Goal: Task Accomplishment & Management: Complete application form

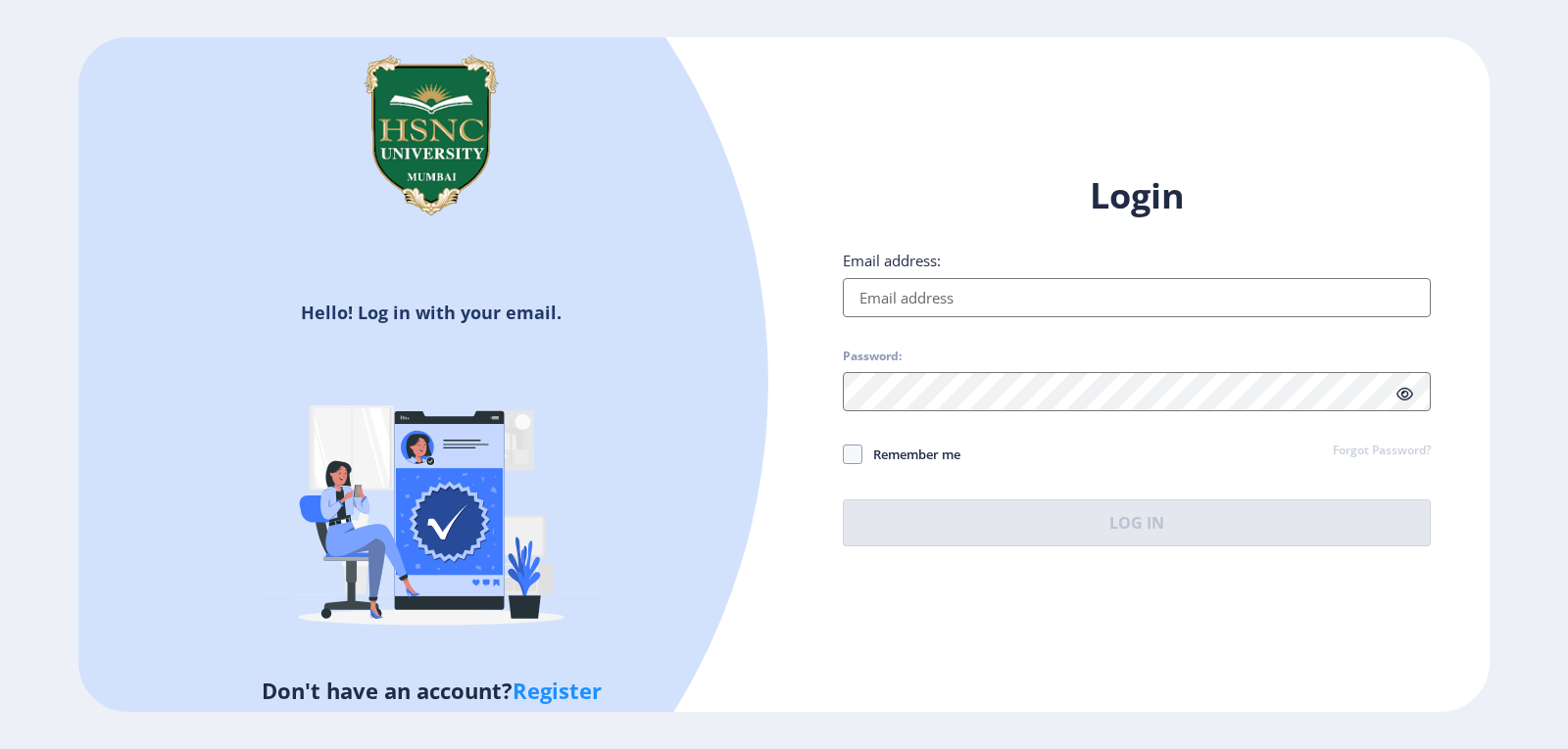
type input "[EMAIL_ADDRESS][DOMAIN_NAME]"
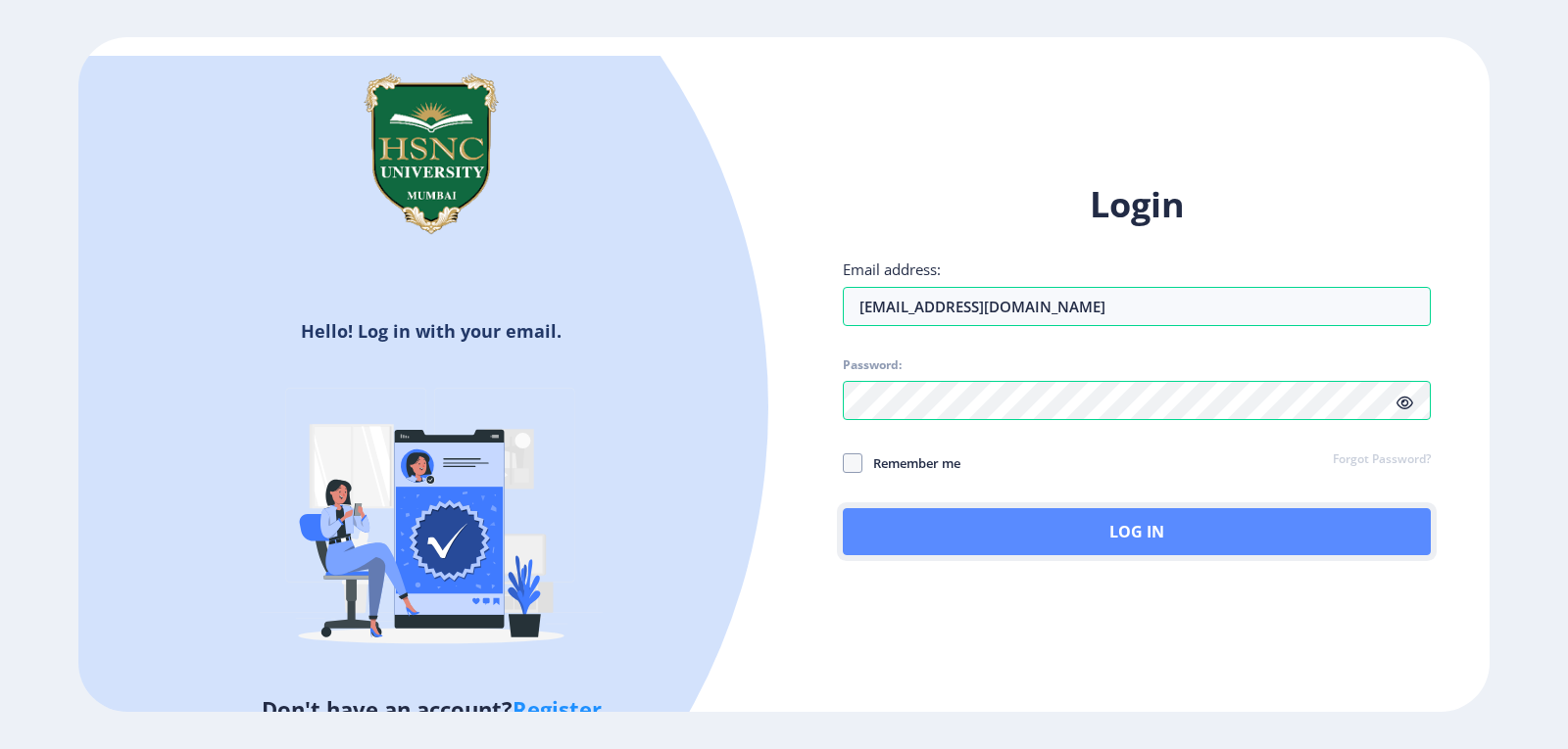
click at [1075, 537] on button "Log In" at bounding box center [1136, 532] width 588 height 47
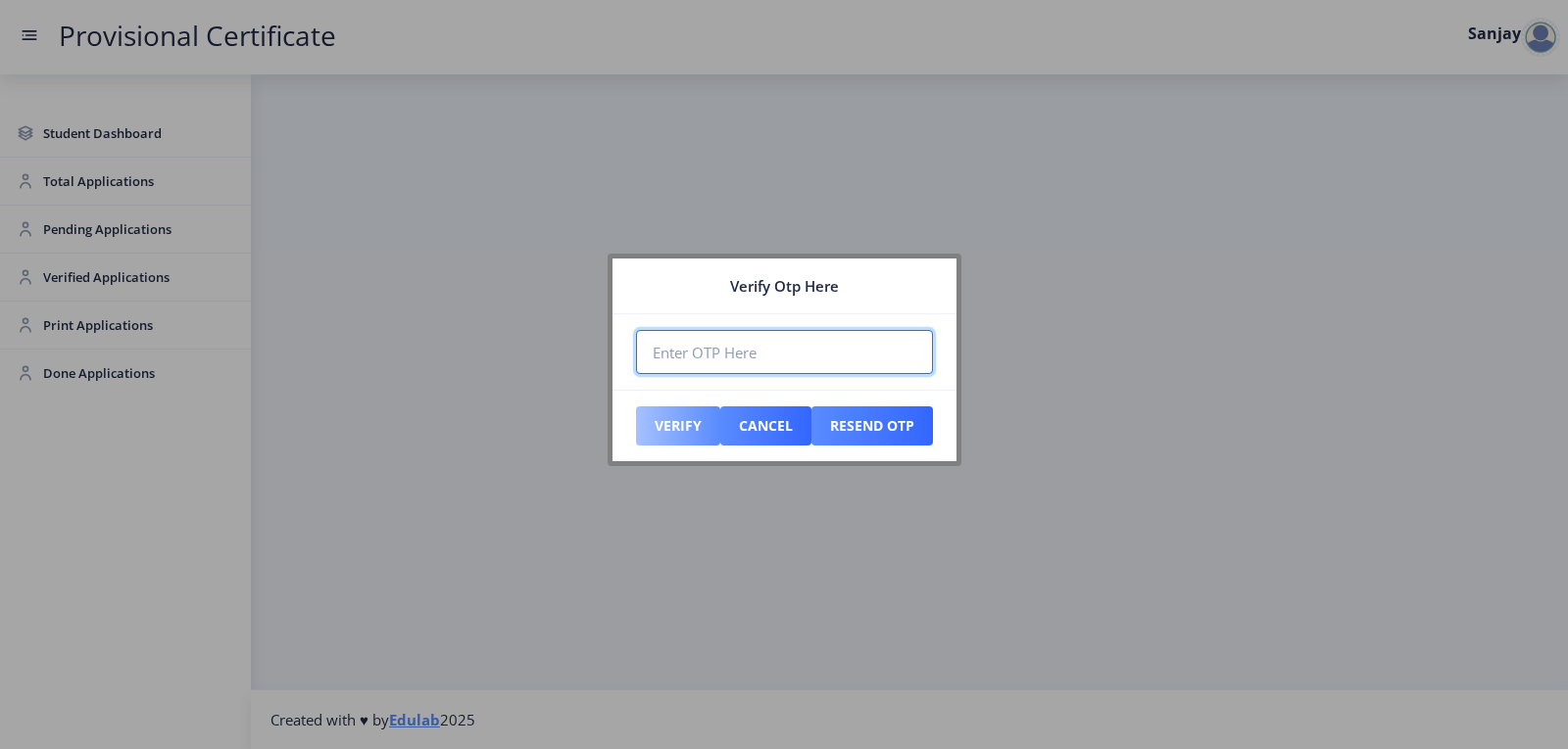
paste input "321918"
type input "321918"
click at [692, 421] on button "Verify" at bounding box center [677, 426] width 84 height 40
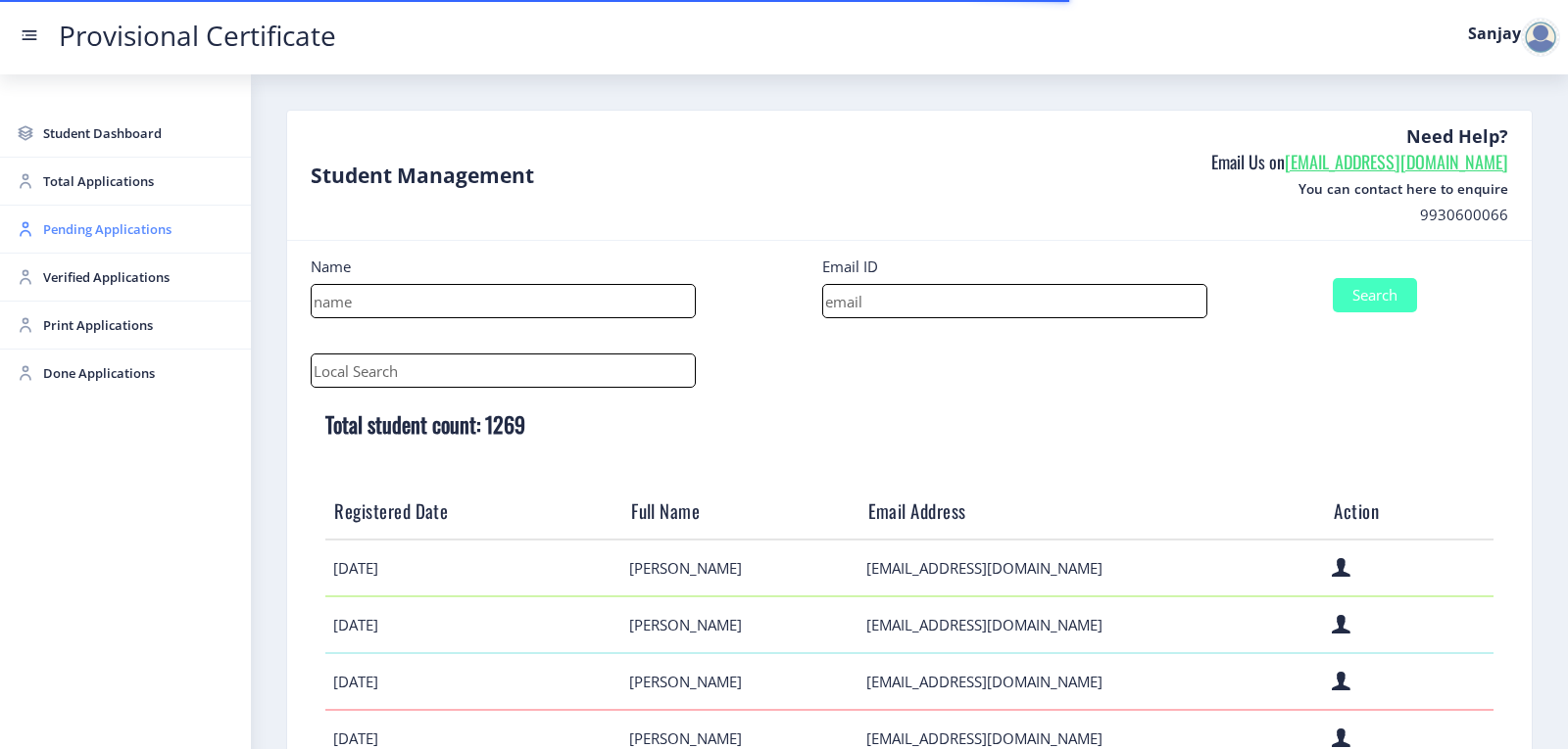
click at [96, 230] on span "Pending Applications" at bounding box center [140, 230] width 192 height 24
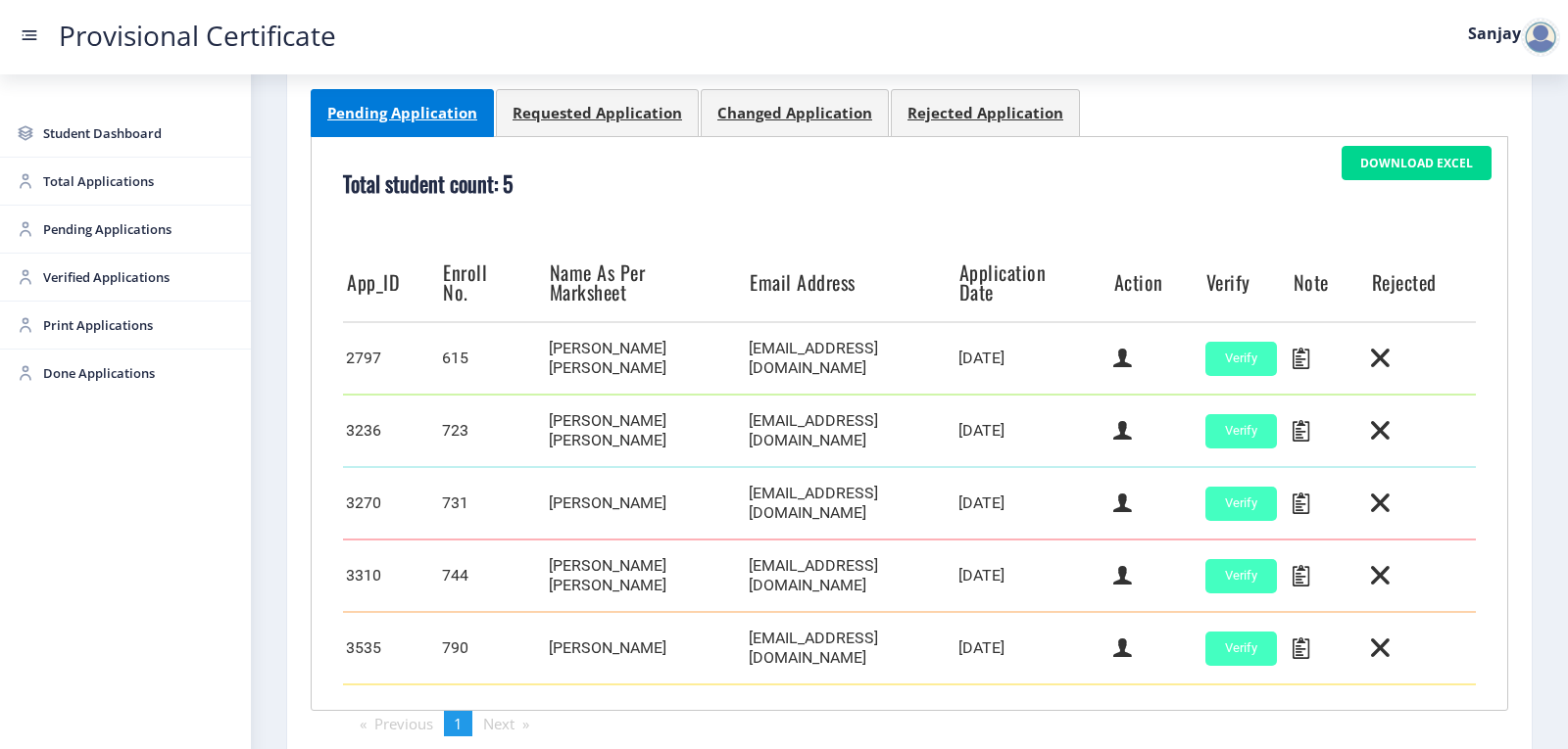
scroll to position [482, 0]
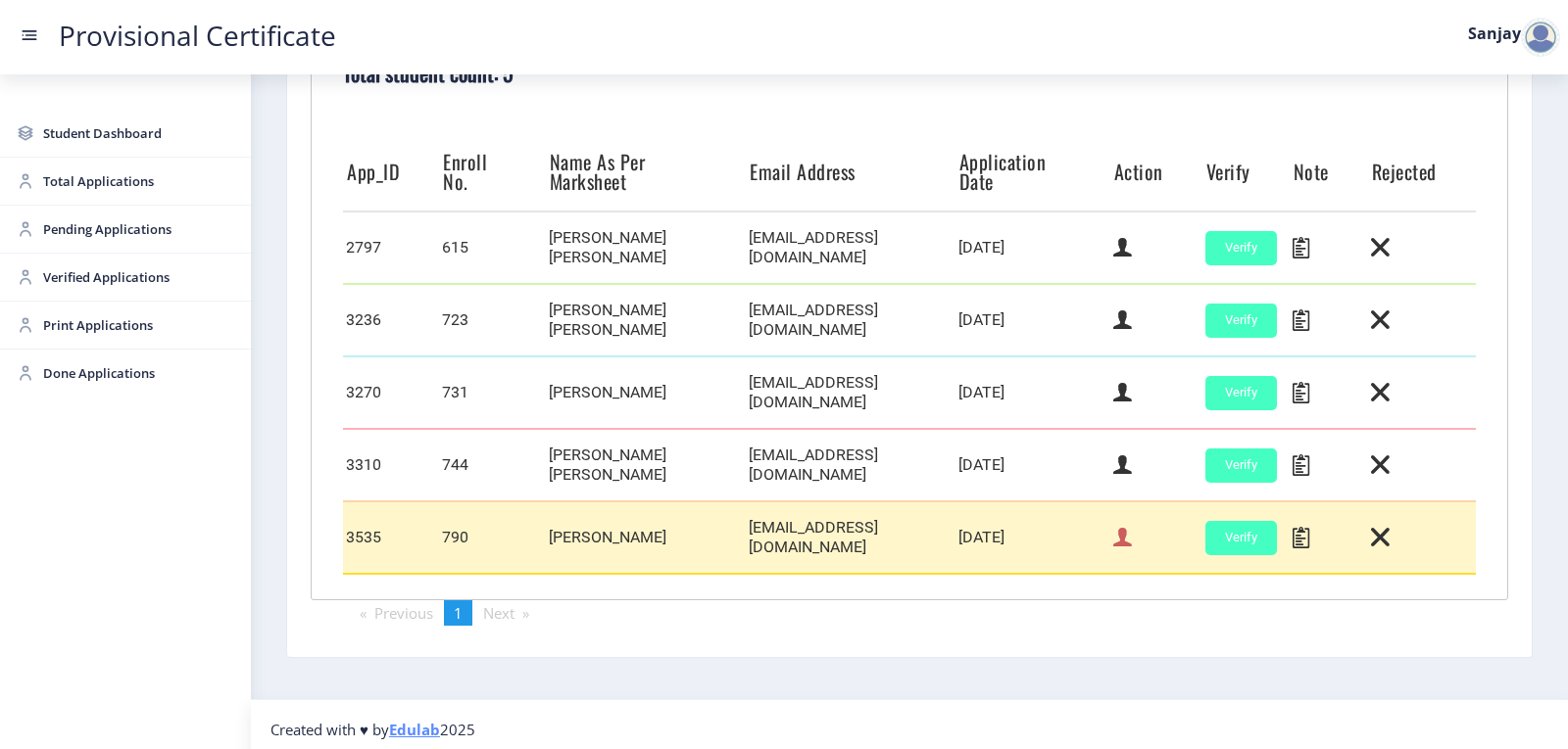
click at [1119, 536] on icon at bounding box center [1123, 538] width 19 height 26
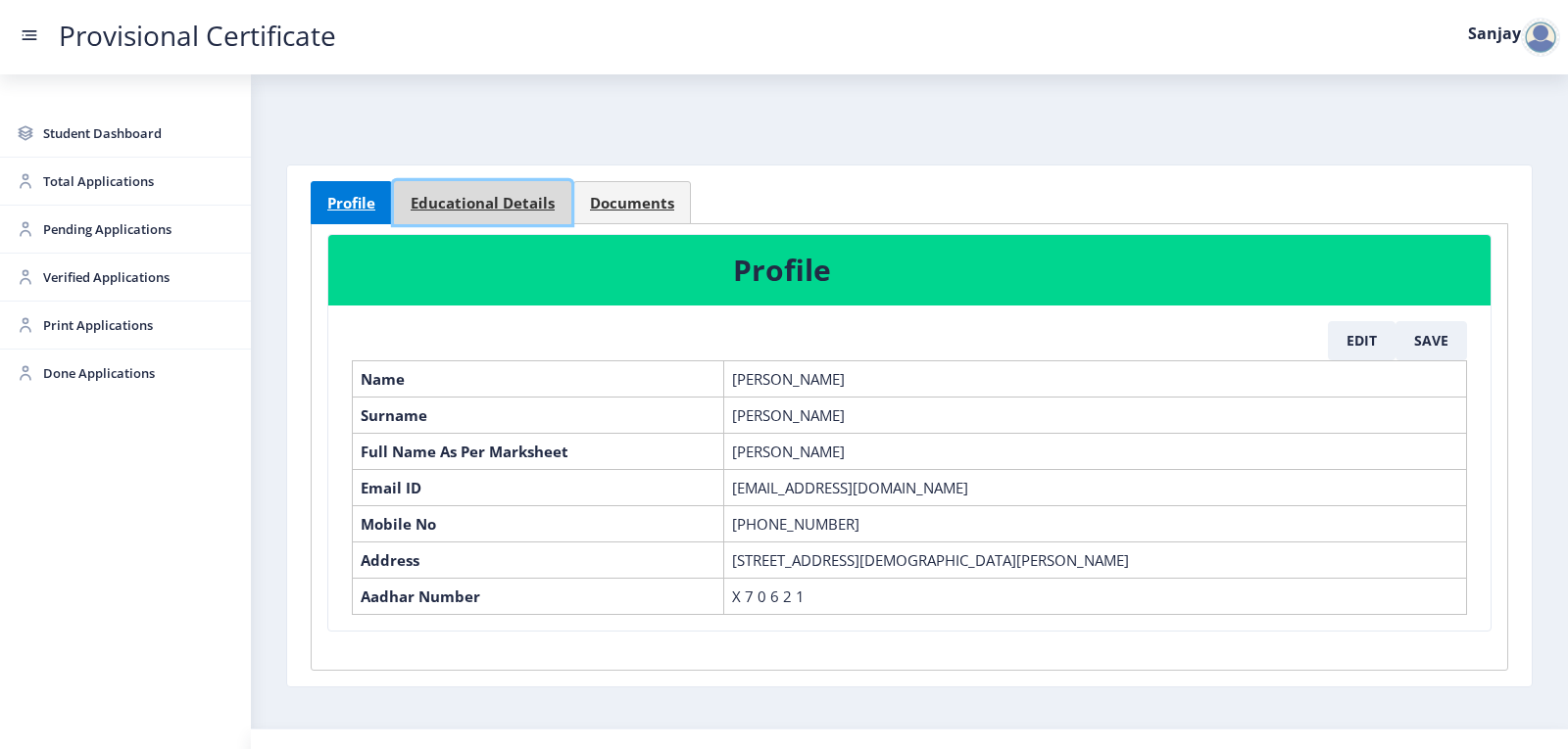
click at [499, 205] on span "Educational Details" at bounding box center [483, 203] width 145 height 15
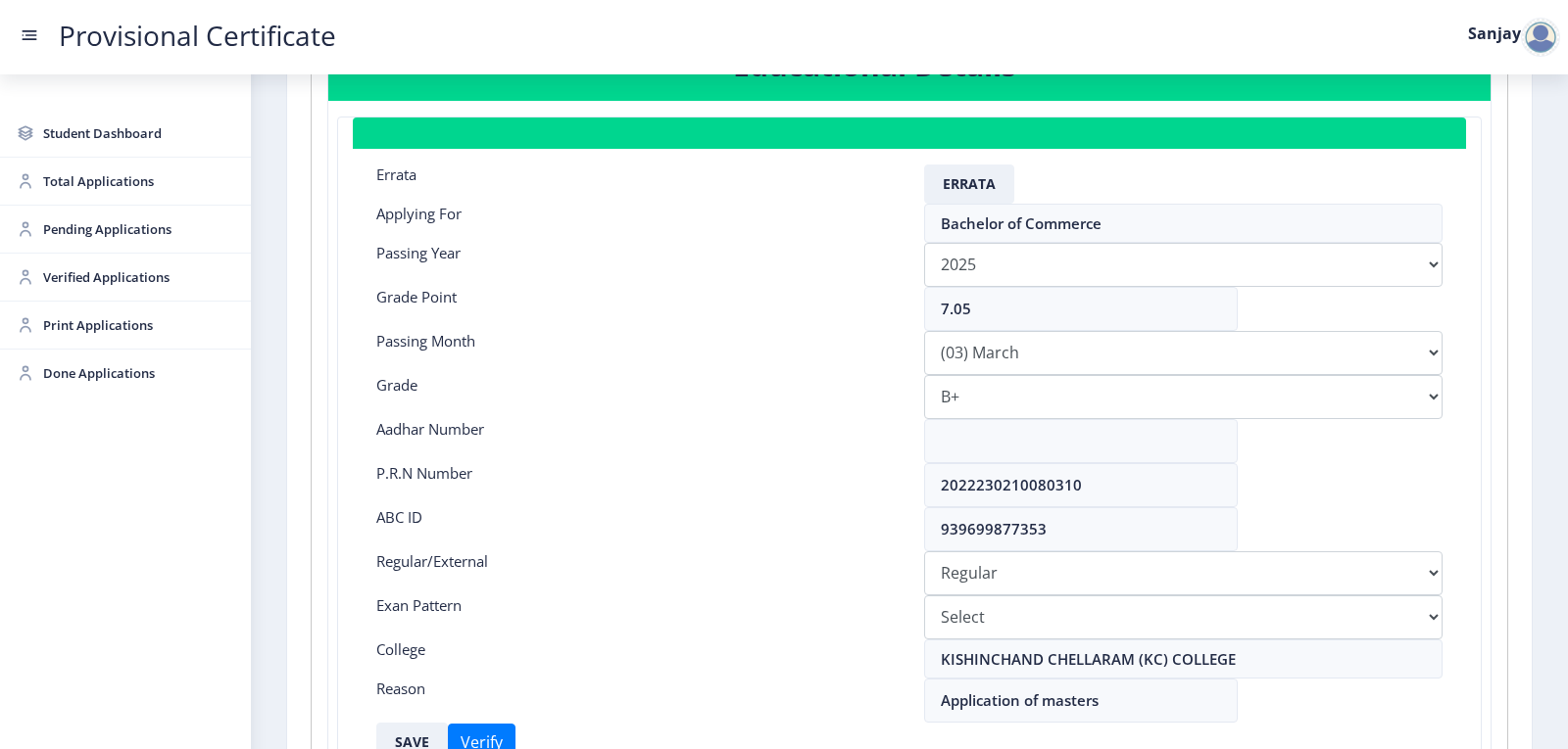
scroll to position [294, 0]
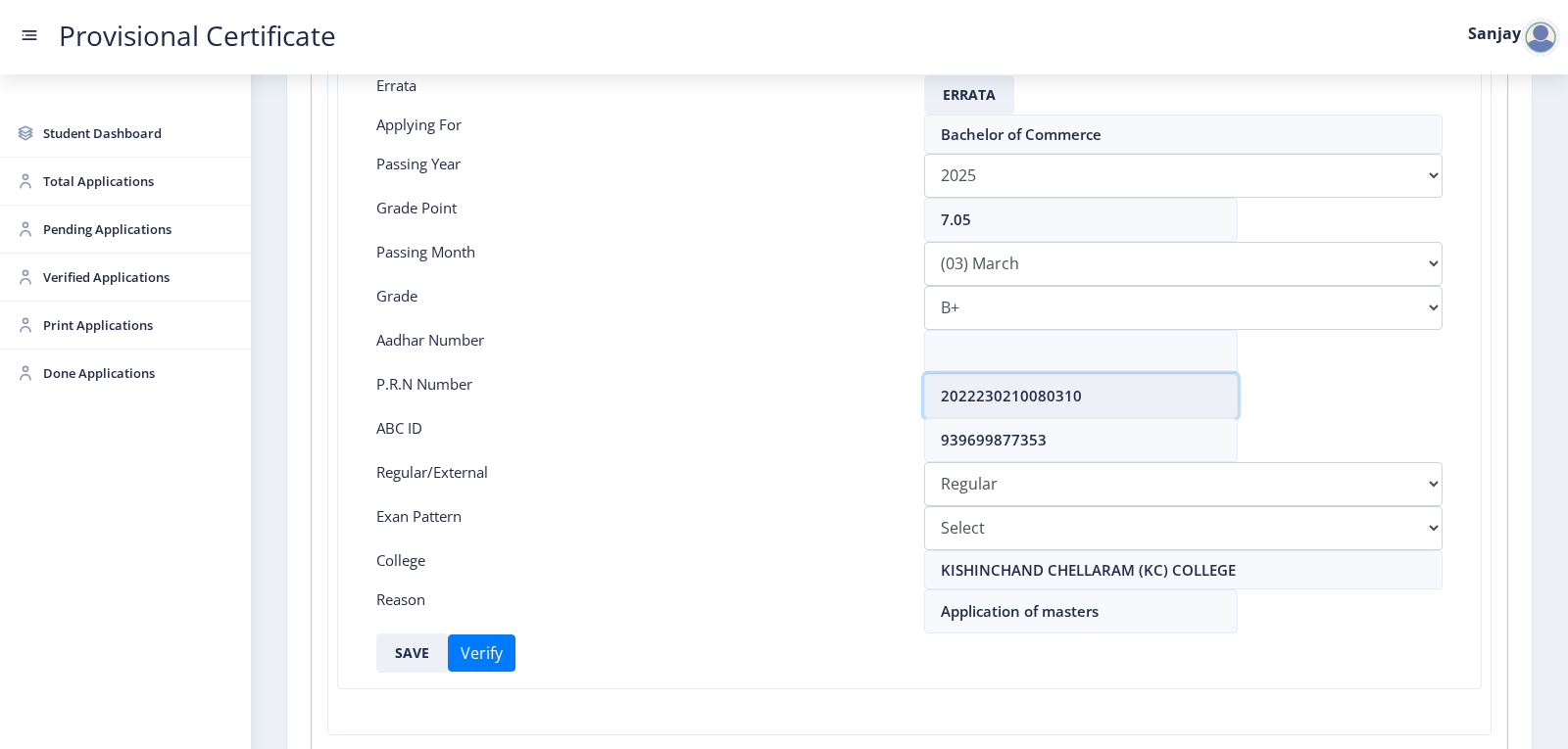
drag, startPoint x: 938, startPoint y: 400, endPoint x: 1125, endPoint y: 398, distance: 187.0
click at [1125, 398] on input "2022230210080310" at bounding box center [1080, 396] width 314 height 45
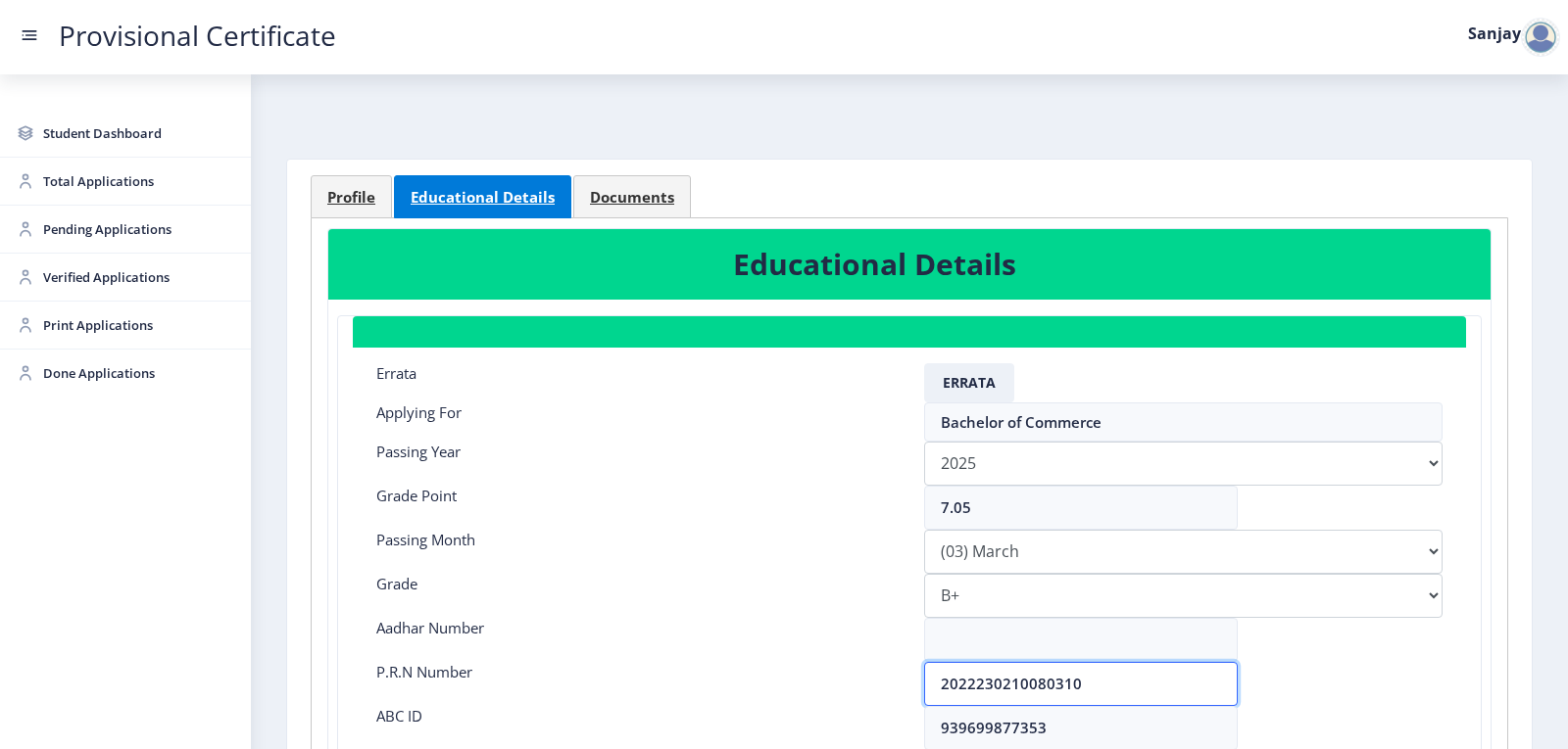
scroll to position [0, 0]
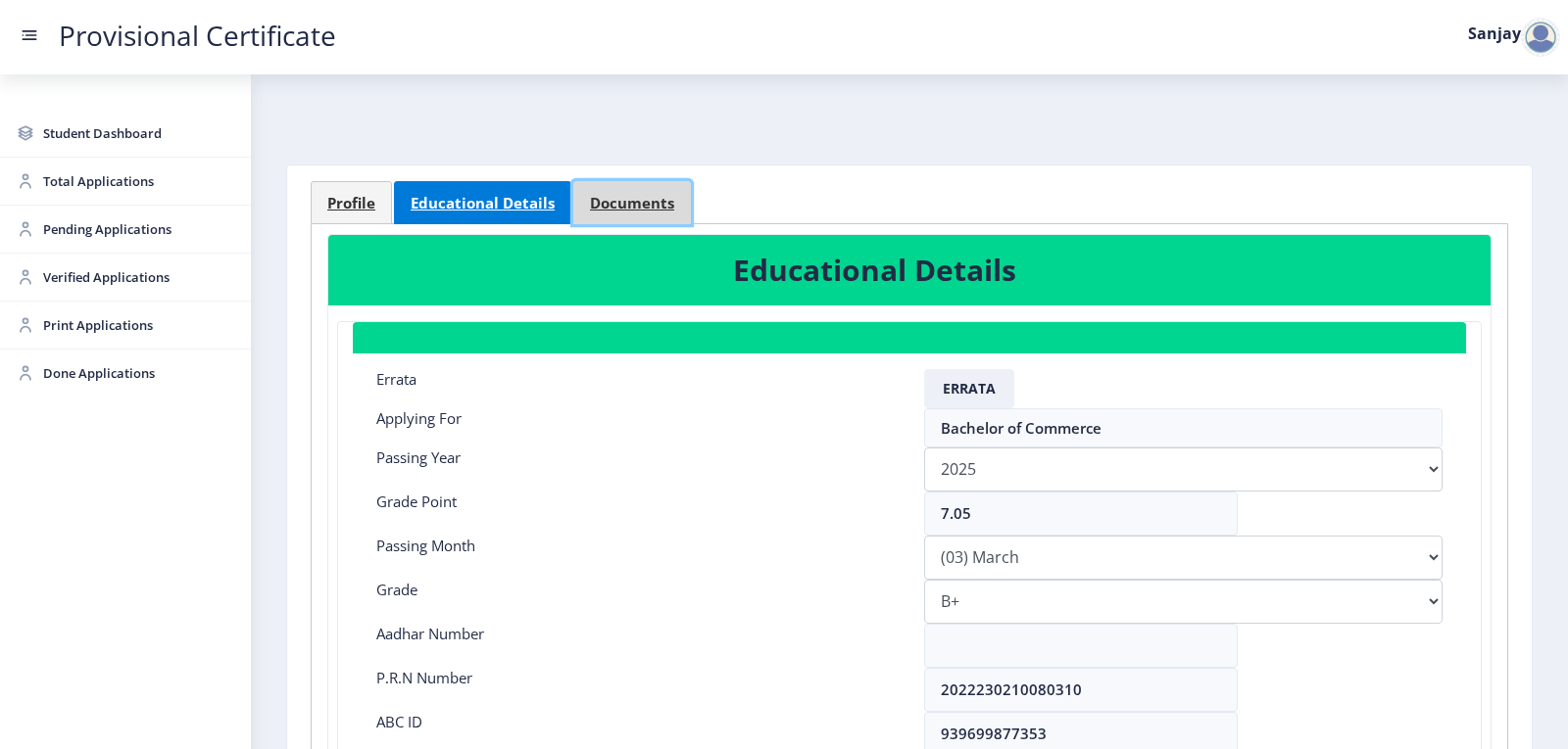
click at [599, 204] on span "Documents" at bounding box center [632, 203] width 84 height 15
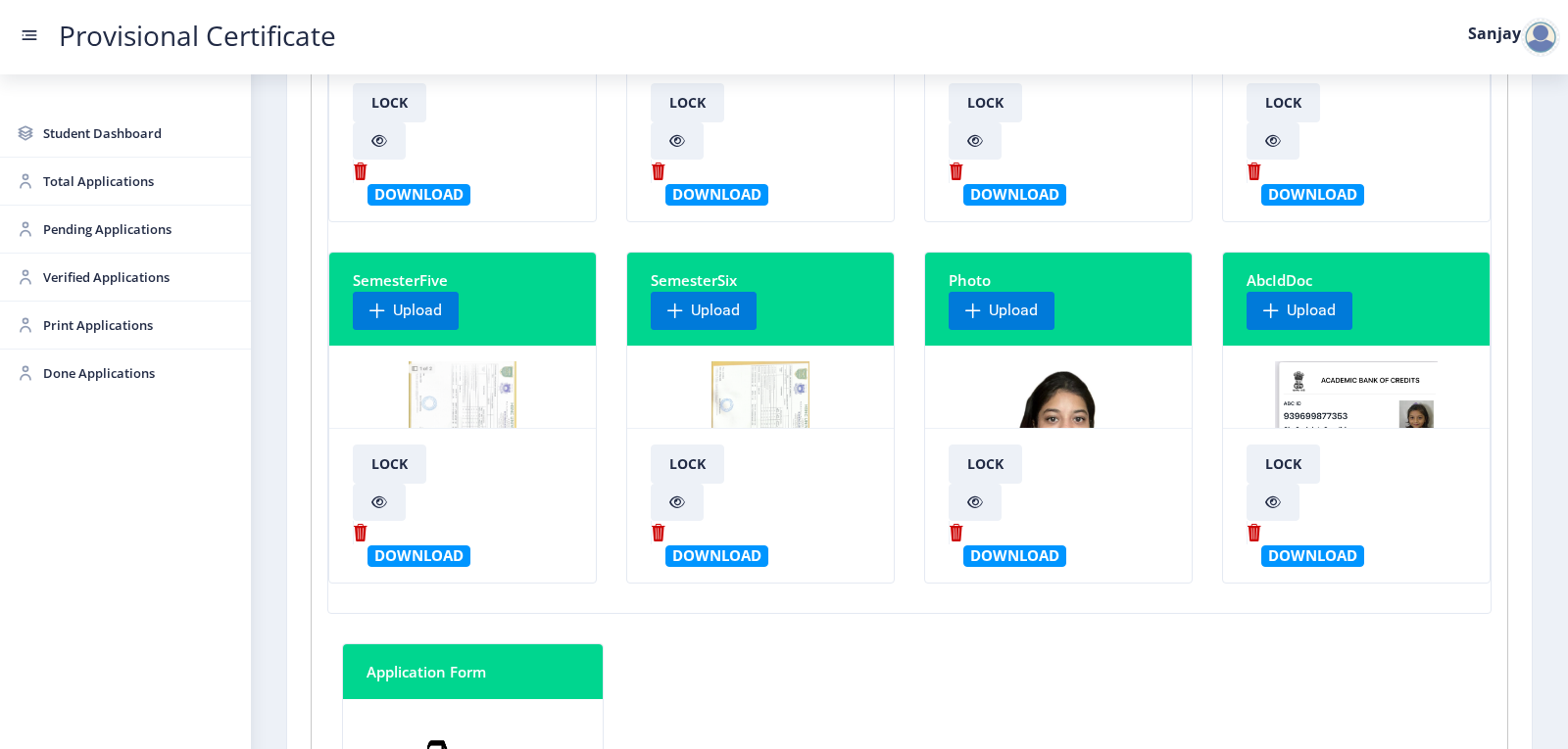
scroll to position [392, 0]
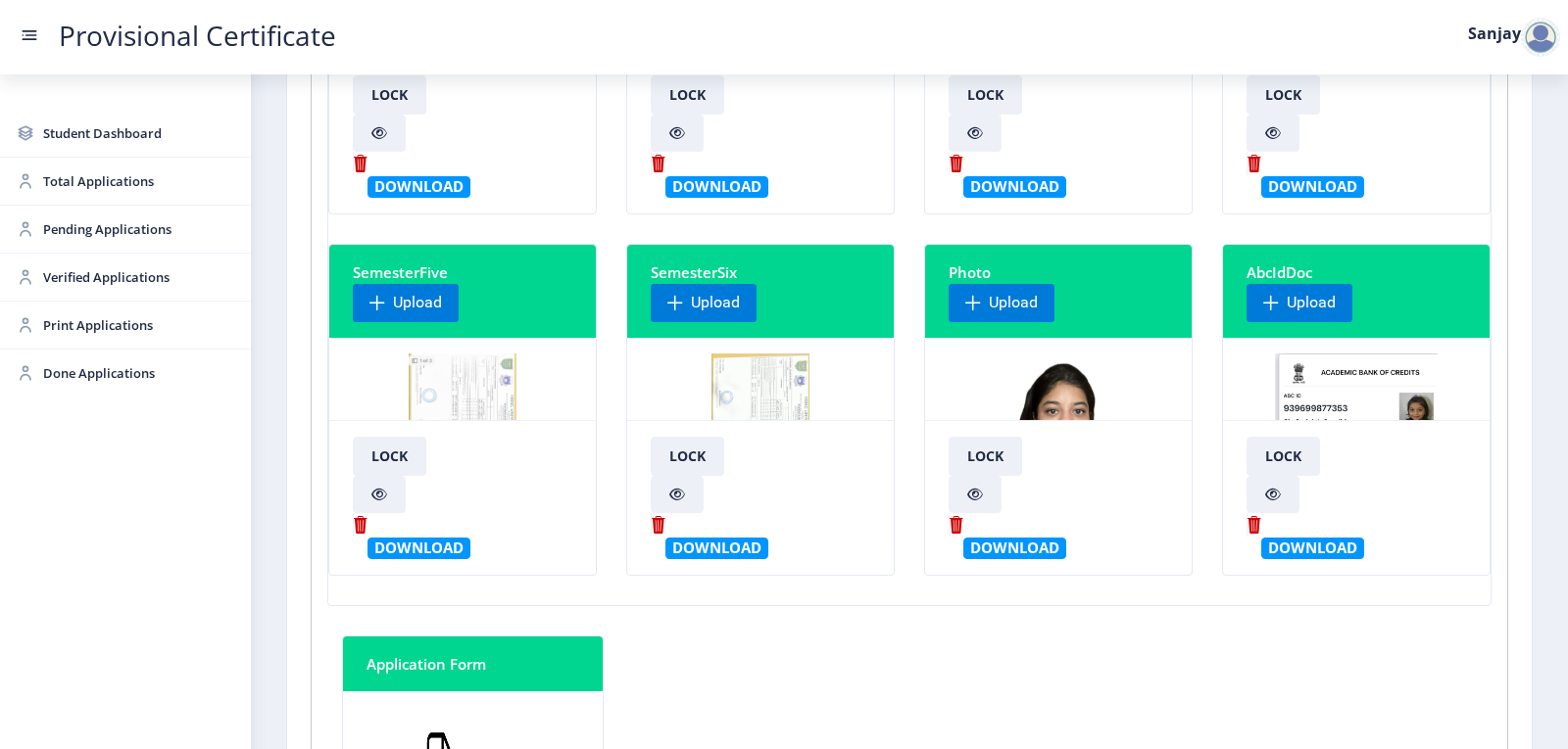
click at [735, 377] on img at bounding box center [760, 426] width 98 height 146
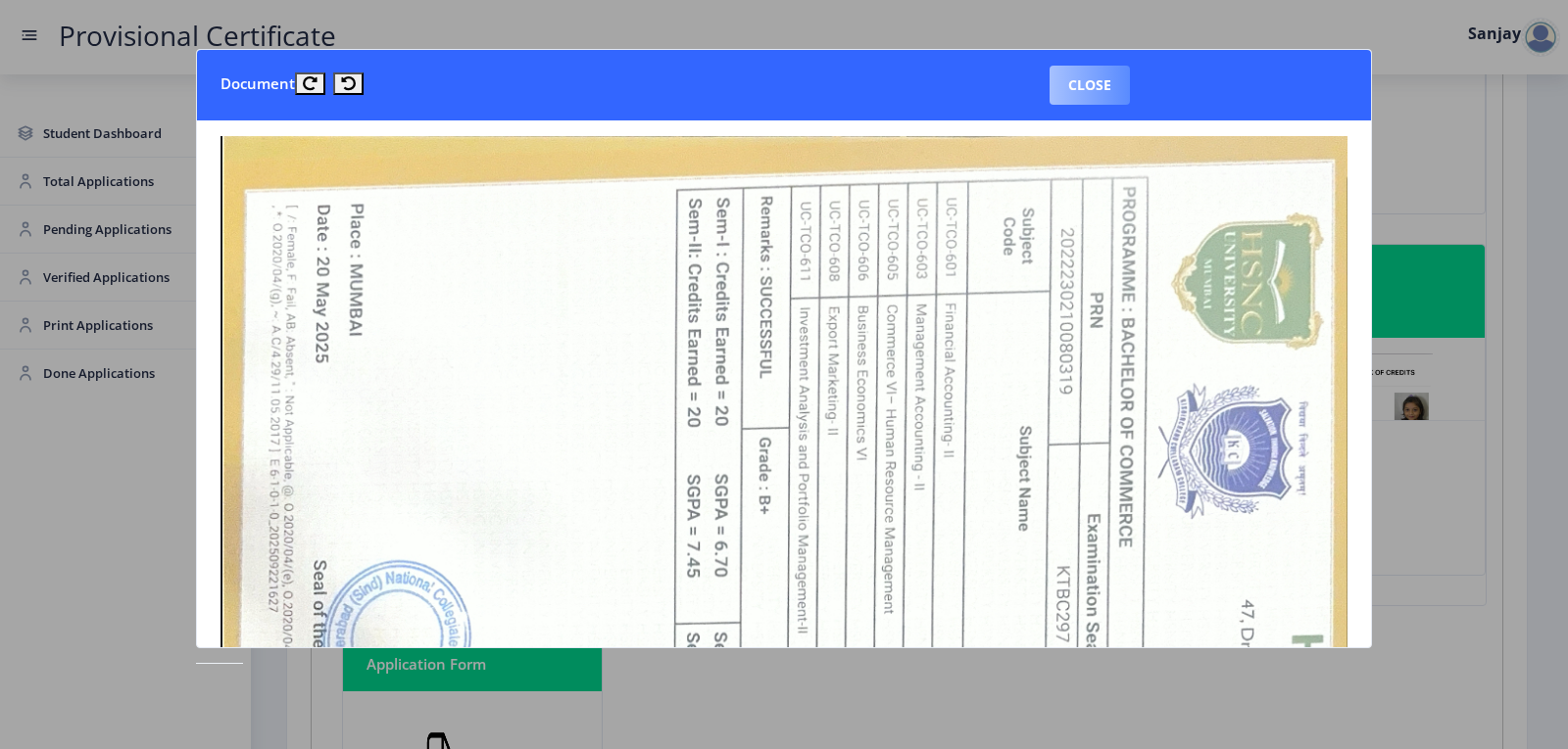
click at [1085, 99] on button "Close" at bounding box center [1089, 85] width 80 height 40
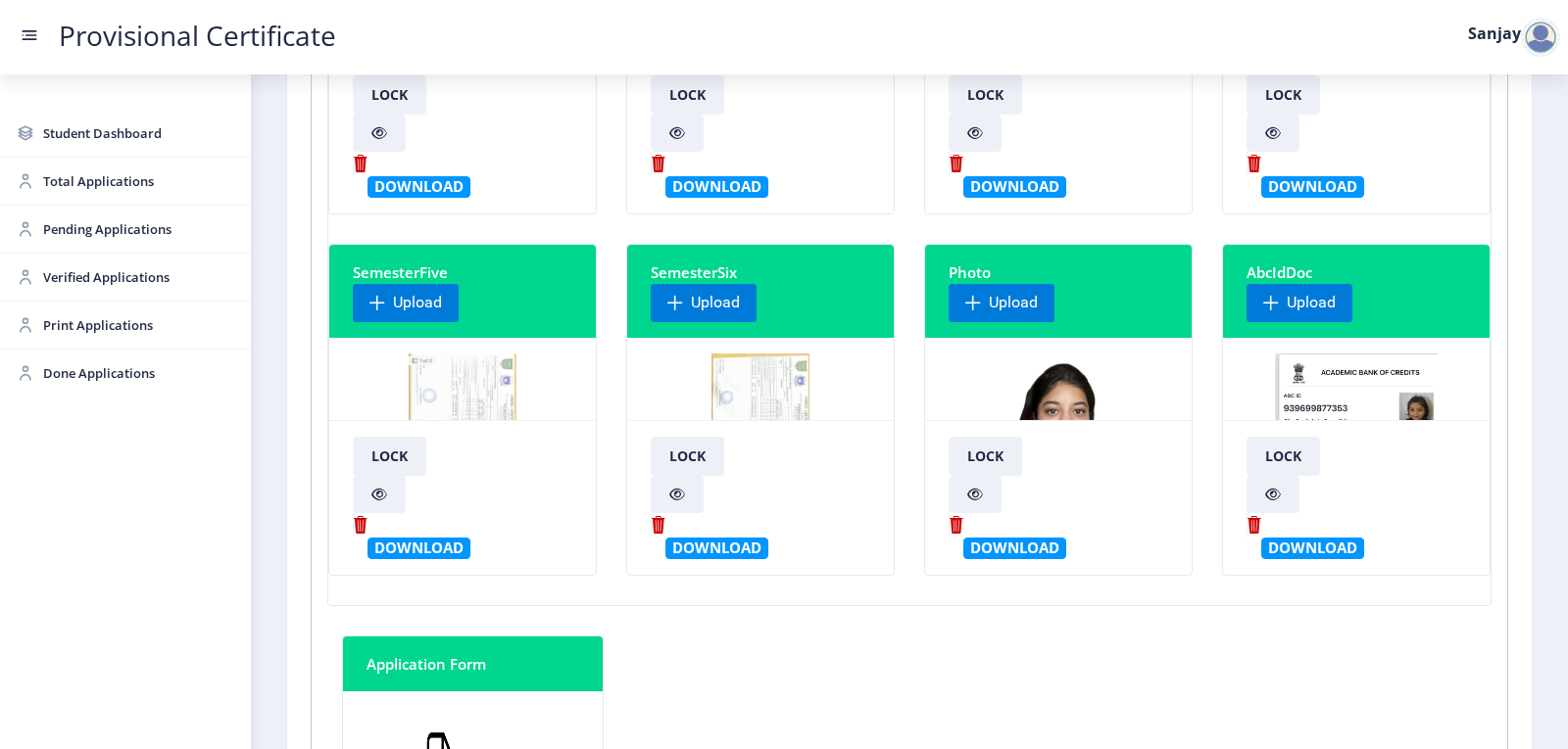
scroll to position [0, 0]
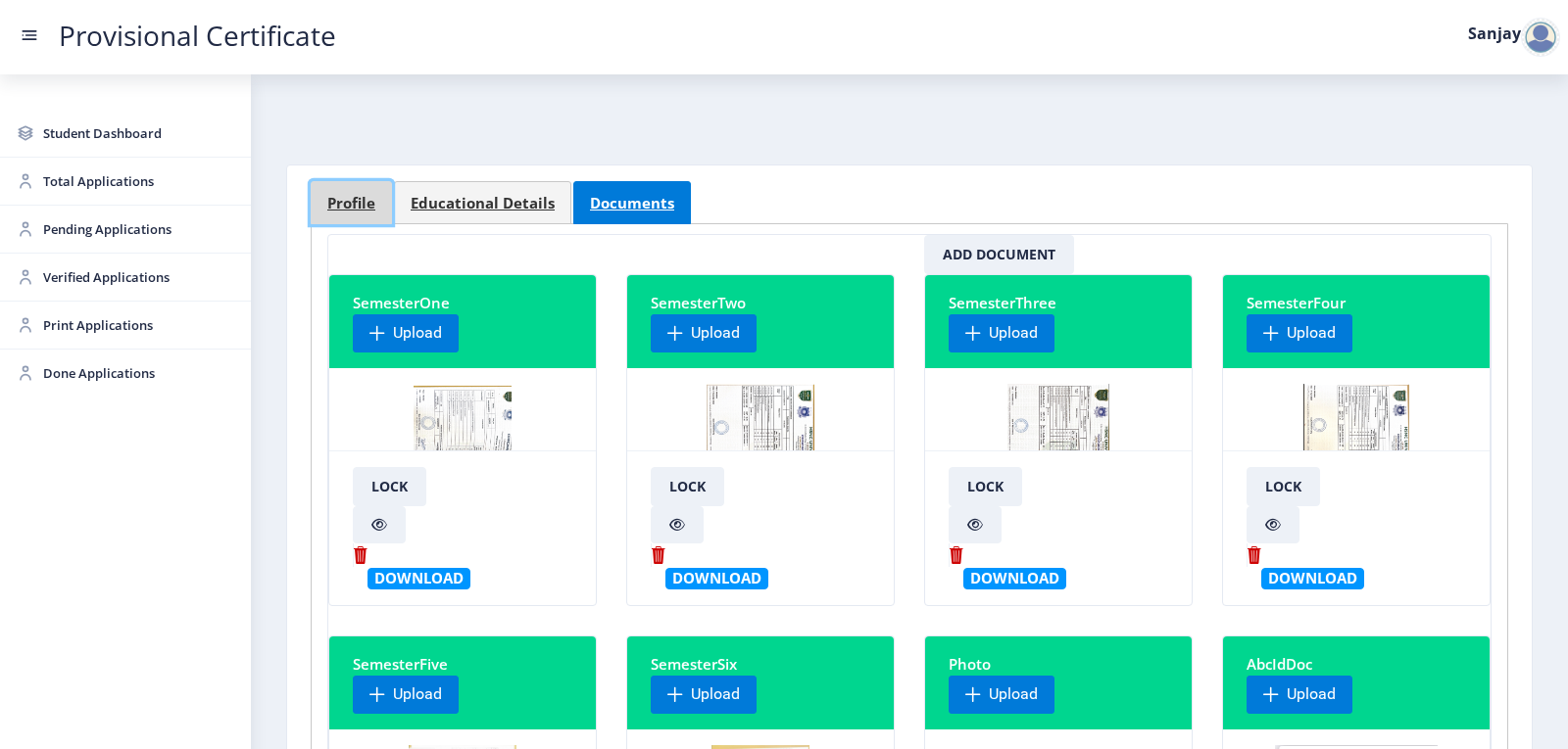
click at [343, 196] on span "Profile" at bounding box center [351, 203] width 49 height 15
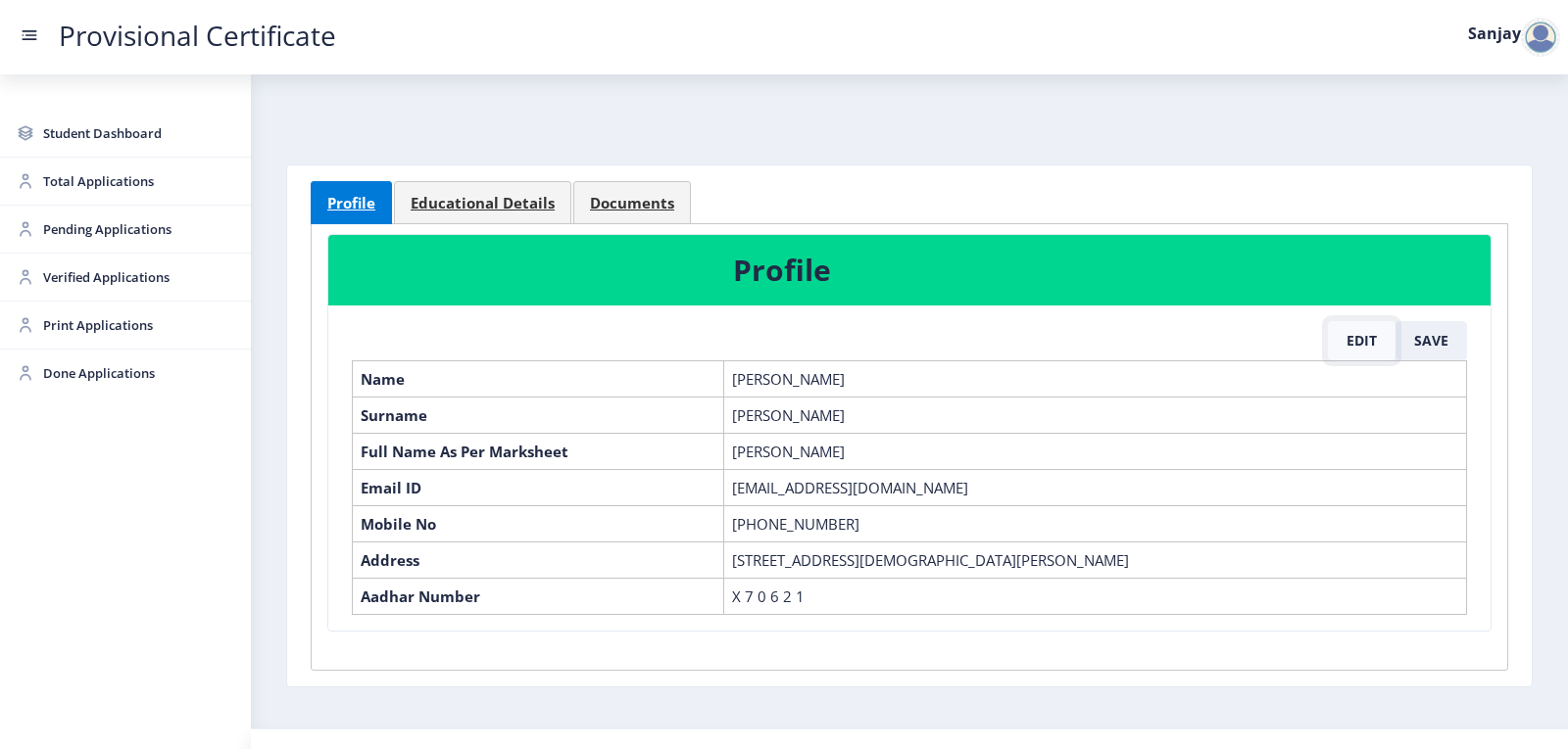
click at [1355, 349] on button "Edit" at bounding box center [1361, 341] width 67 height 40
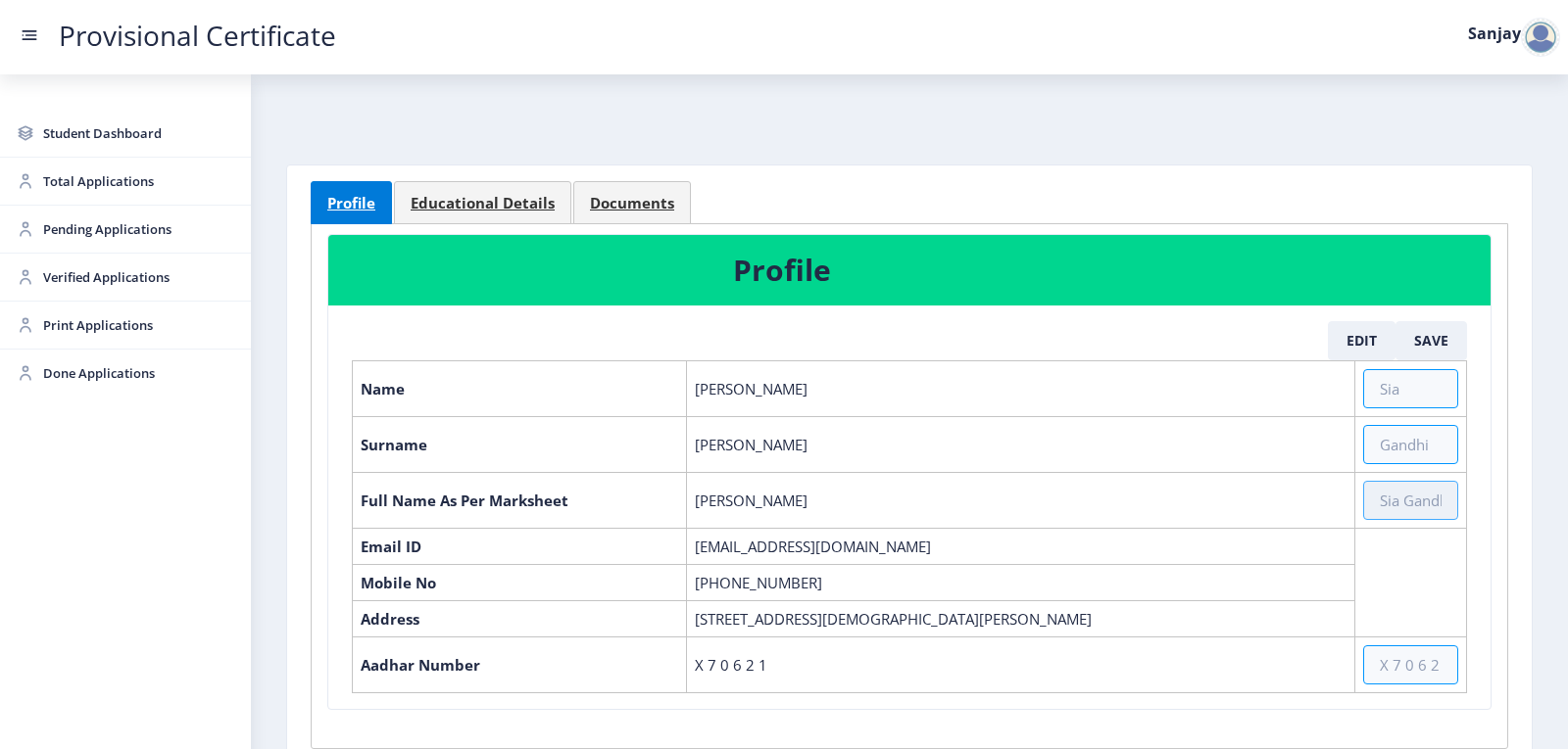
click at [1370, 502] on input "text" at bounding box center [1411, 501] width 95 height 40
paste input "SIA [PERSON_NAME]"
type input "SIA [PERSON_NAME]"
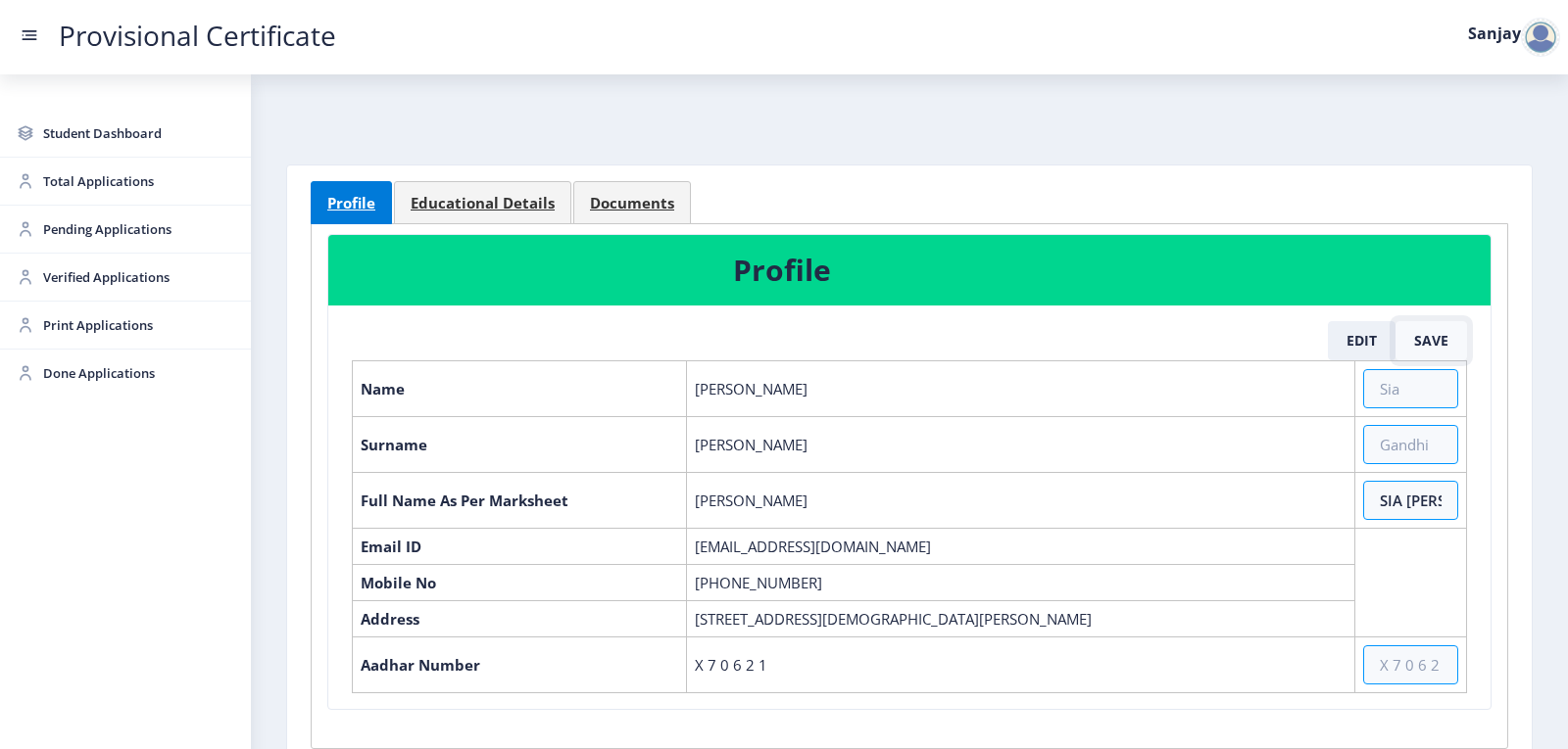
click at [1429, 350] on button "Save" at bounding box center [1431, 341] width 71 height 40
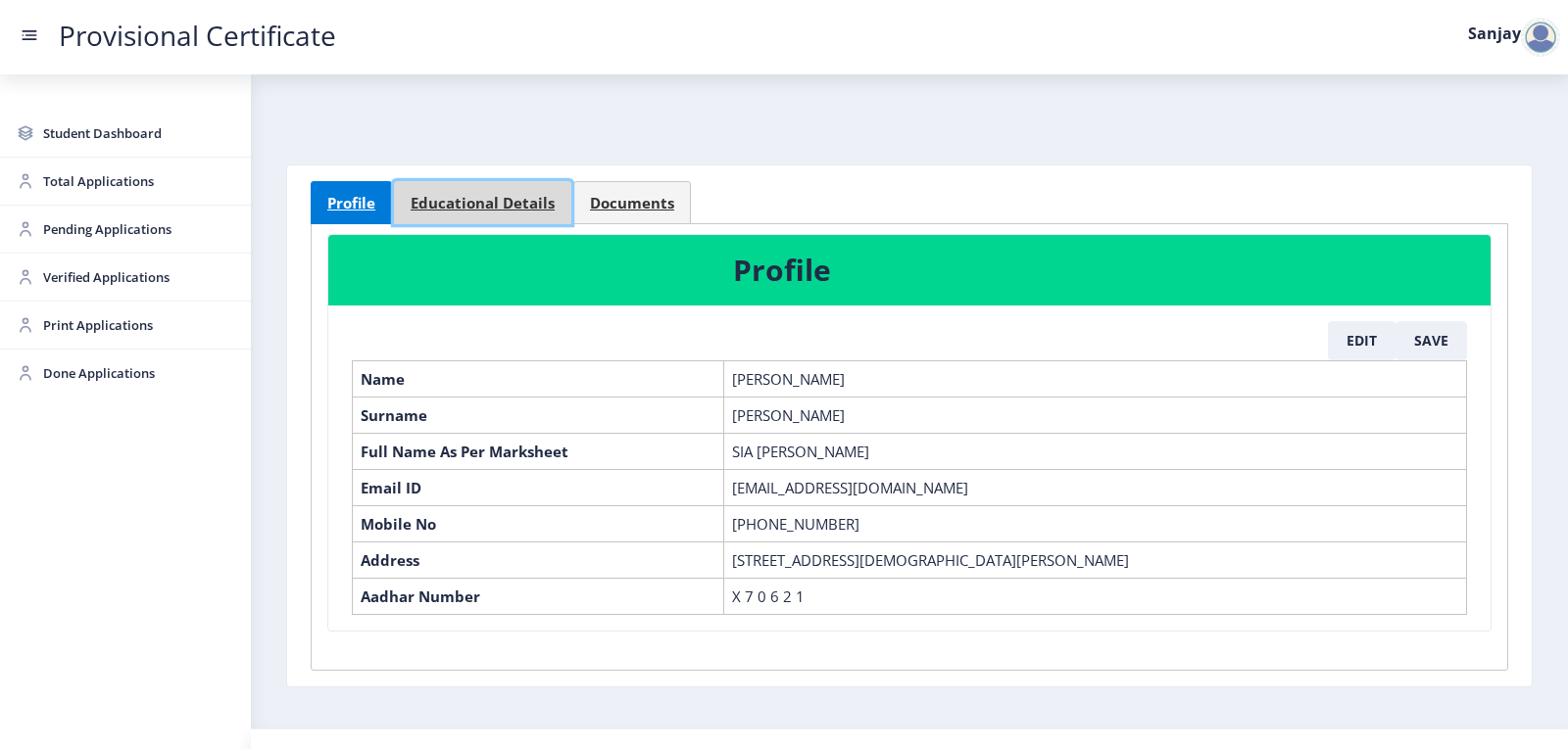
click at [472, 205] on span "Educational Details" at bounding box center [483, 203] width 145 height 15
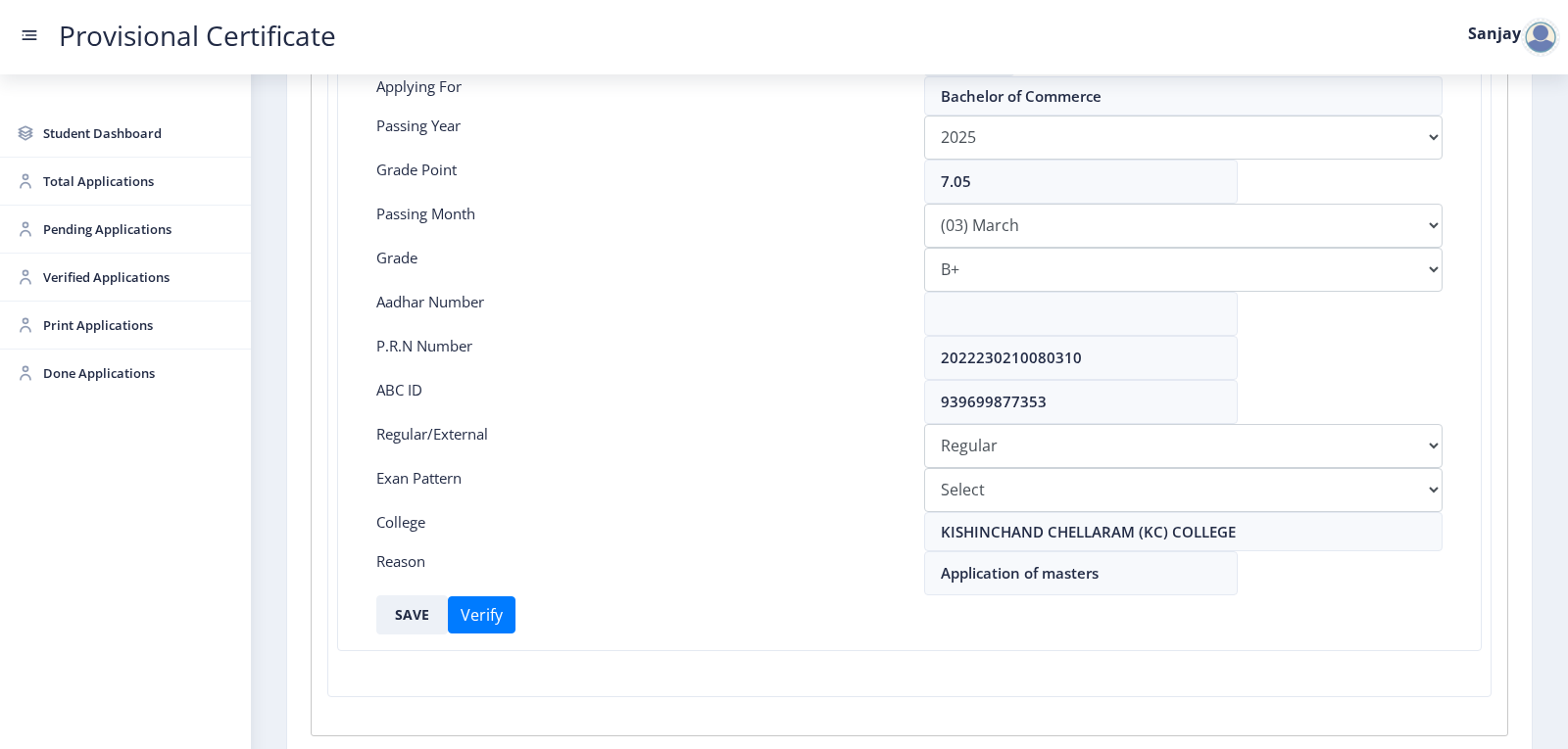
scroll to position [392, 0]
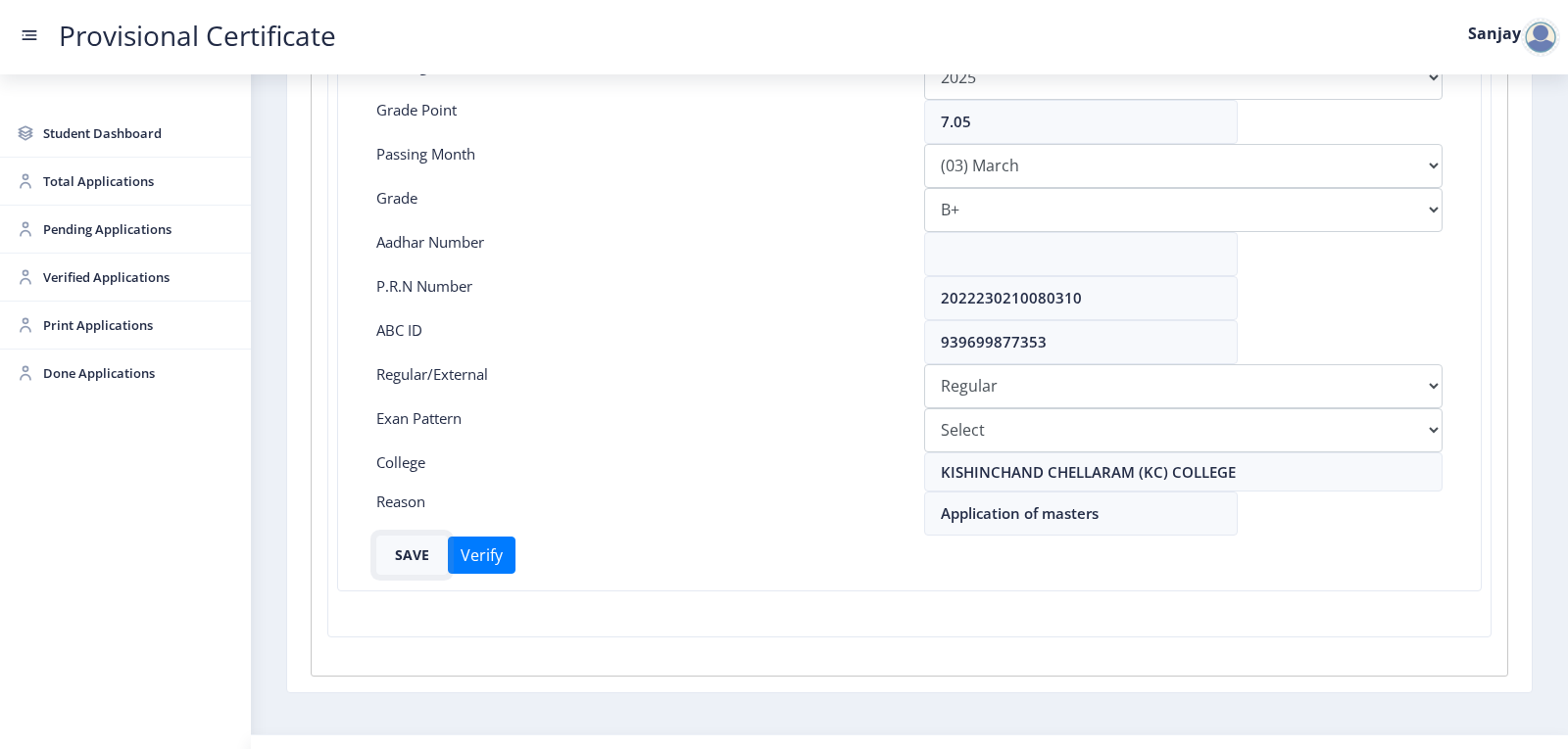
click at [406, 558] on button "SAVE" at bounding box center [412, 555] width 71 height 40
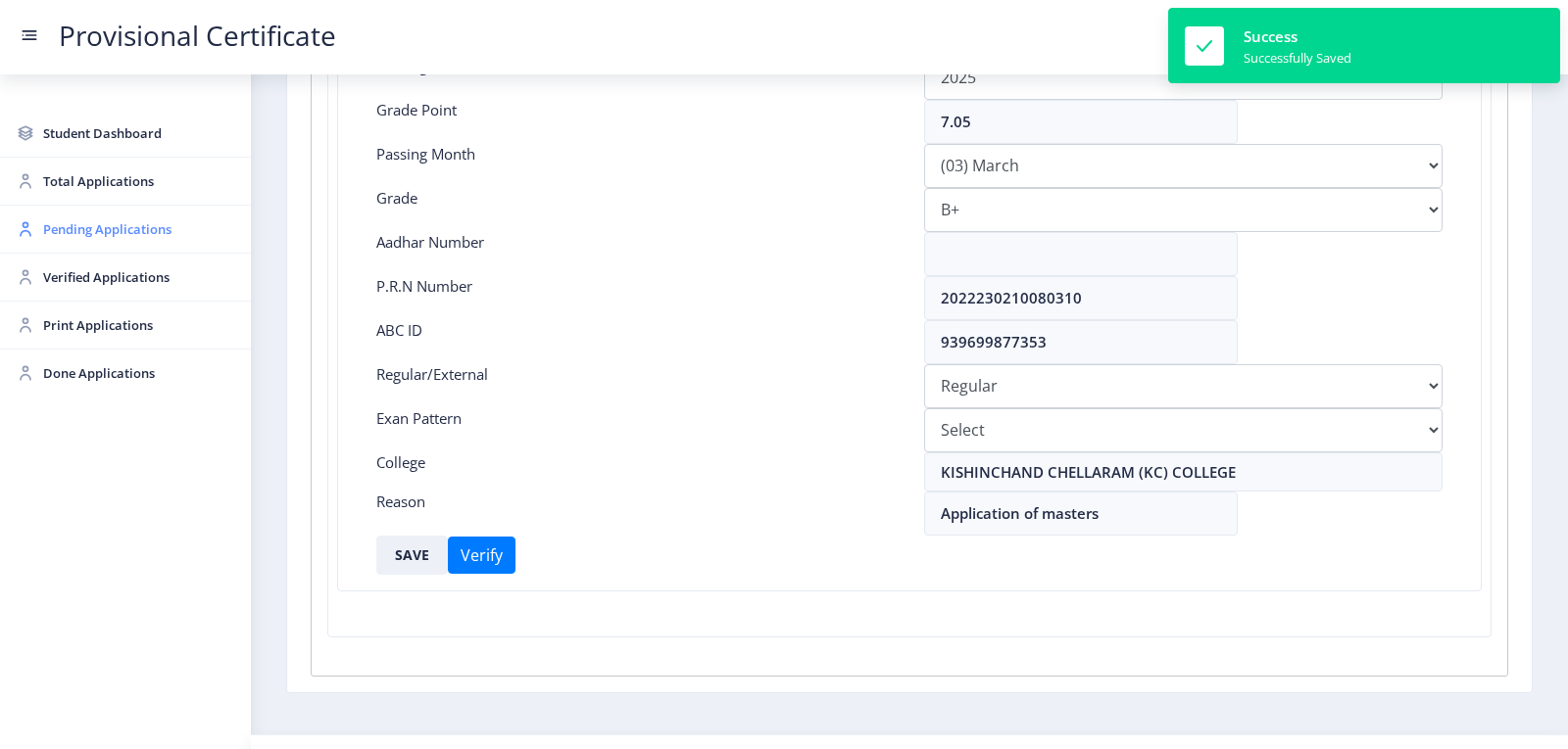
click at [63, 234] on span "Pending Applications" at bounding box center [140, 230] width 192 height 24
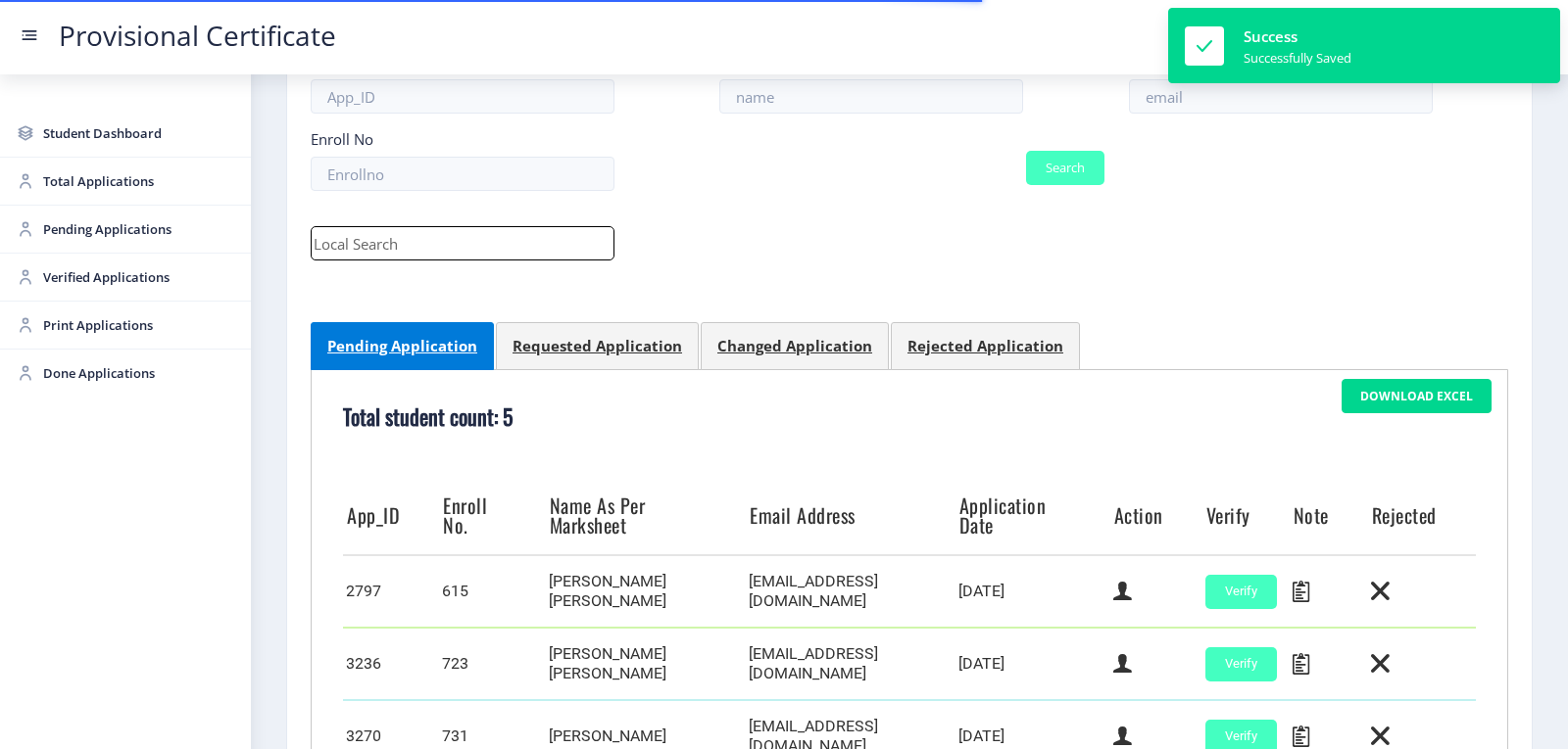
scroll to position [487, 0]
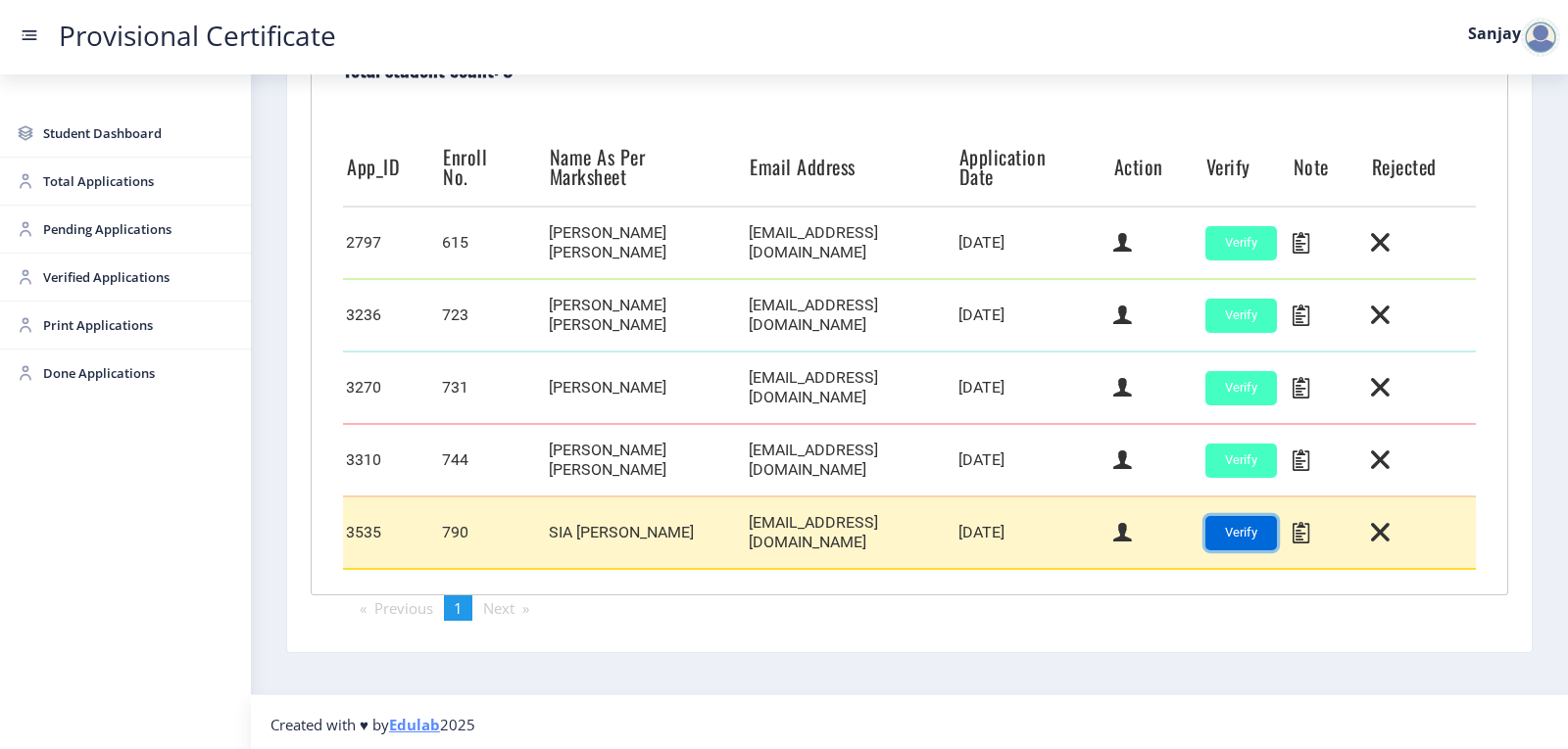
click at [1222, 520] on button "Verify" at bounding box center [1241, 533] width 71 height 35
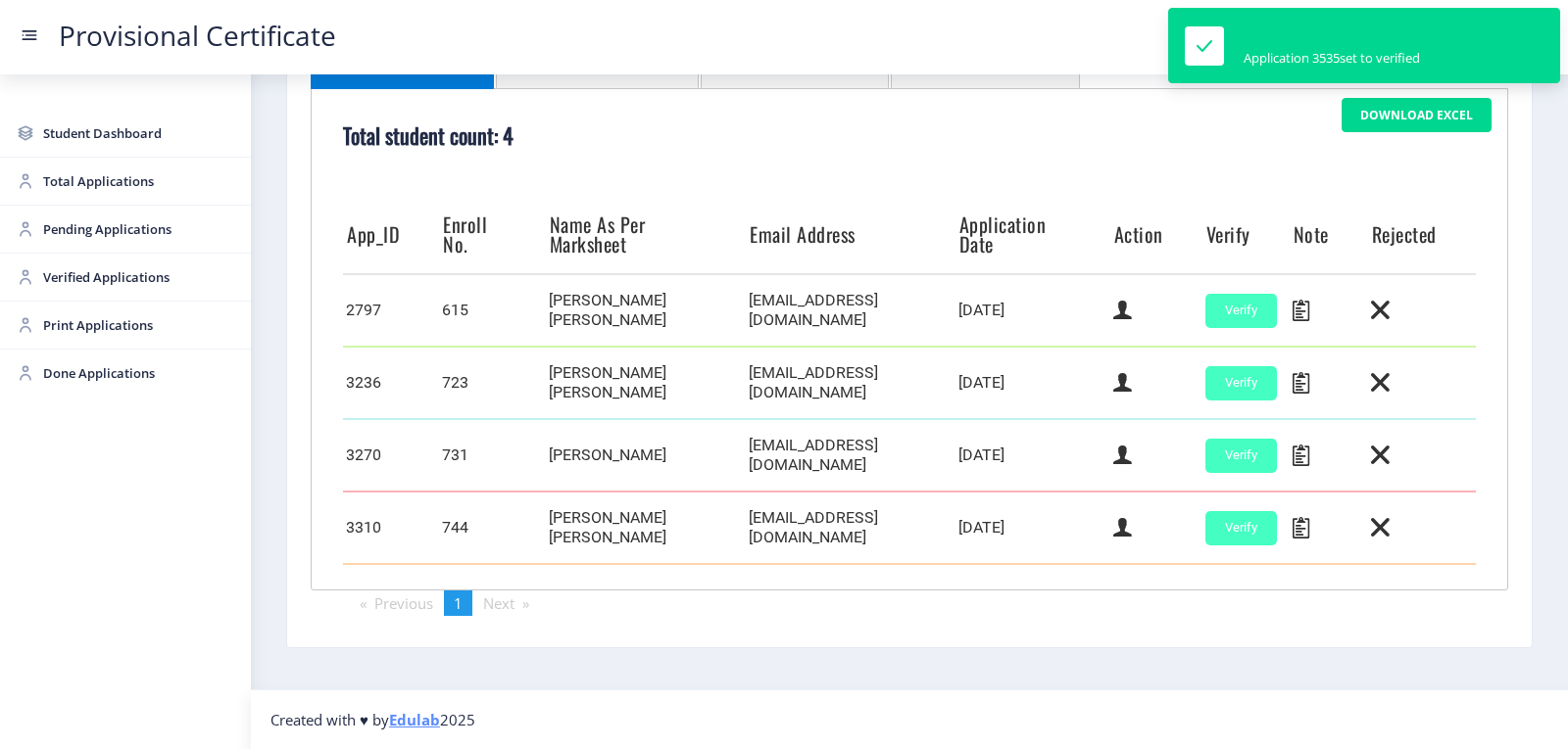
scroll to position [415, 0]
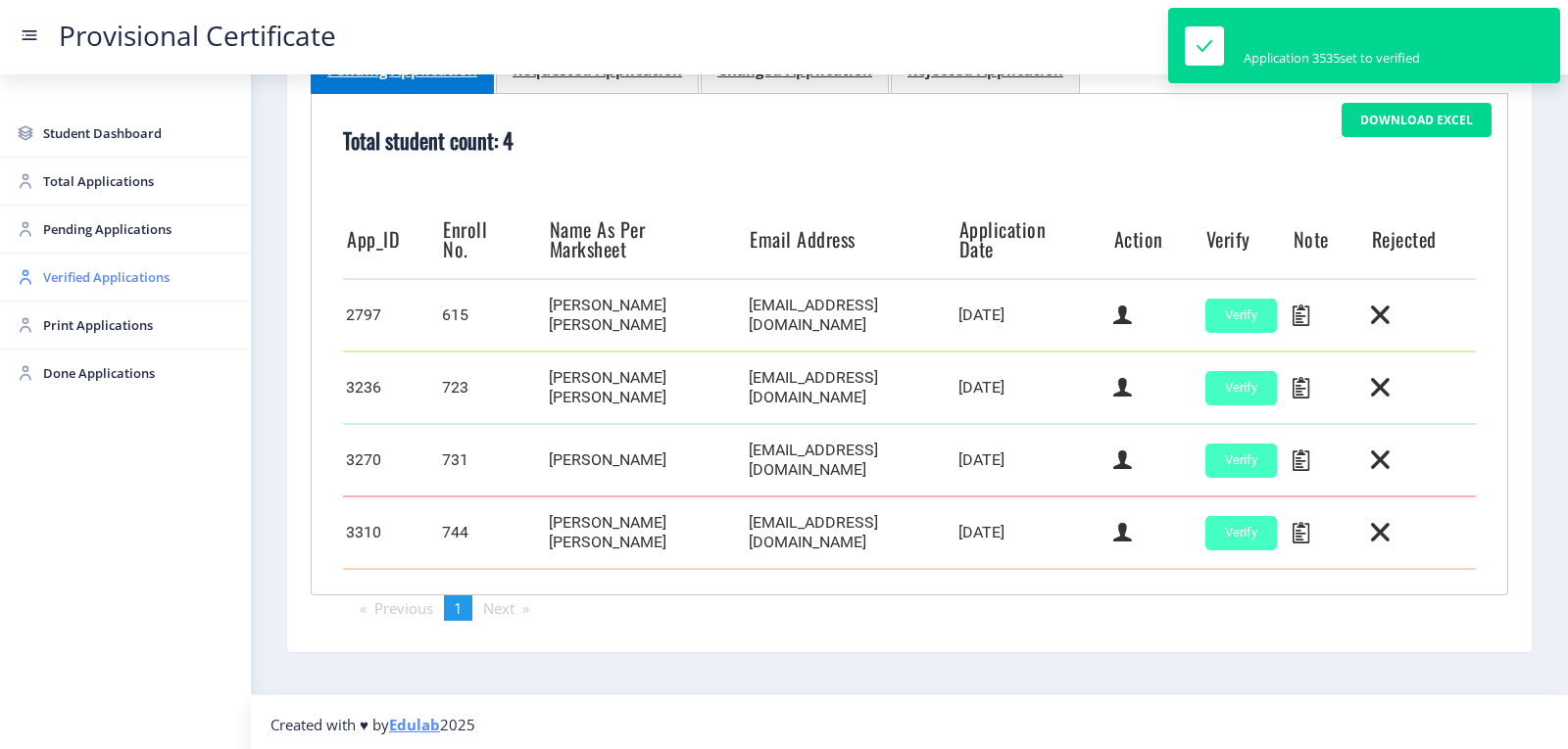
click at [58, 281] on span "Verified Applications" at bounding box center [140, 277] width 192 height 24
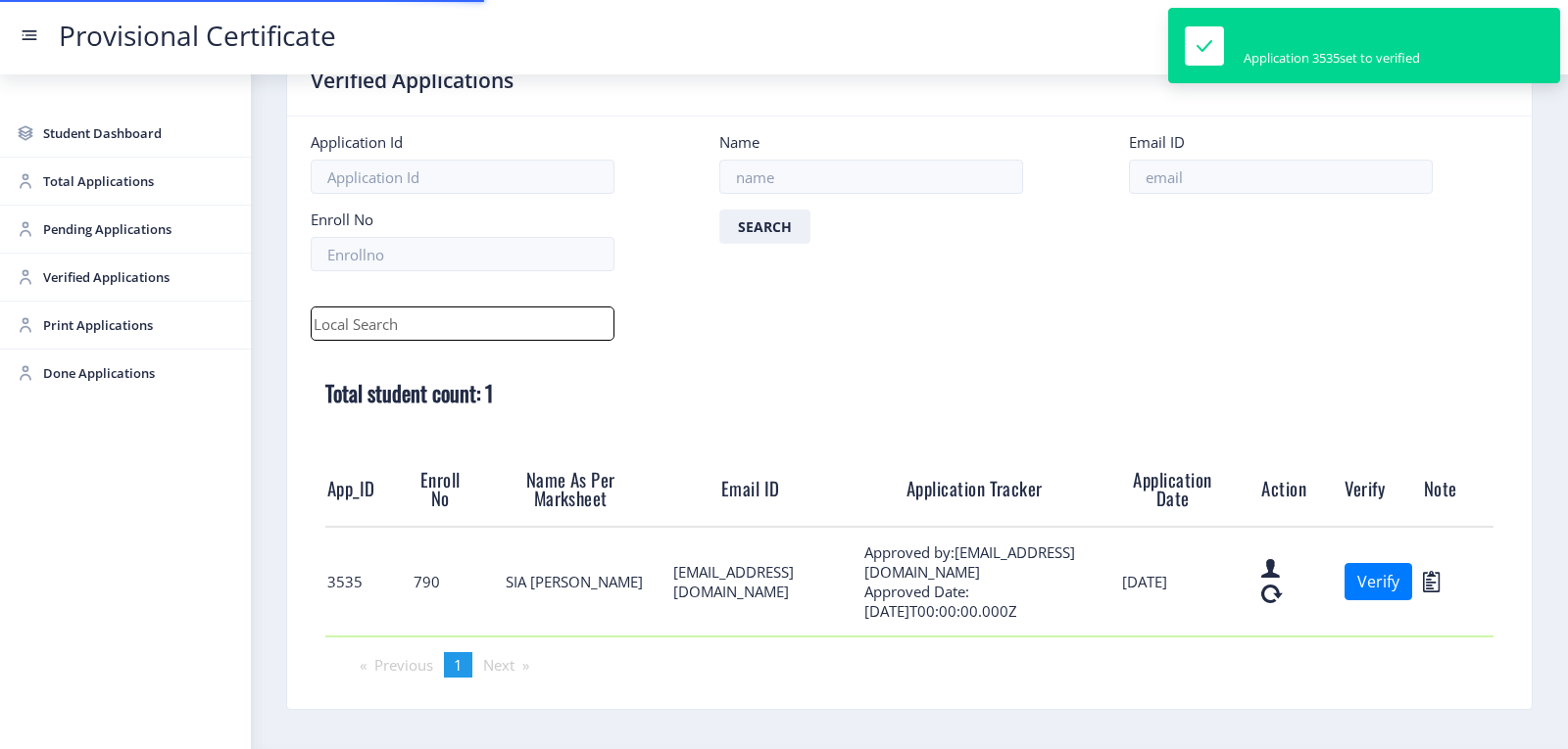
scroll to position [120, 0]
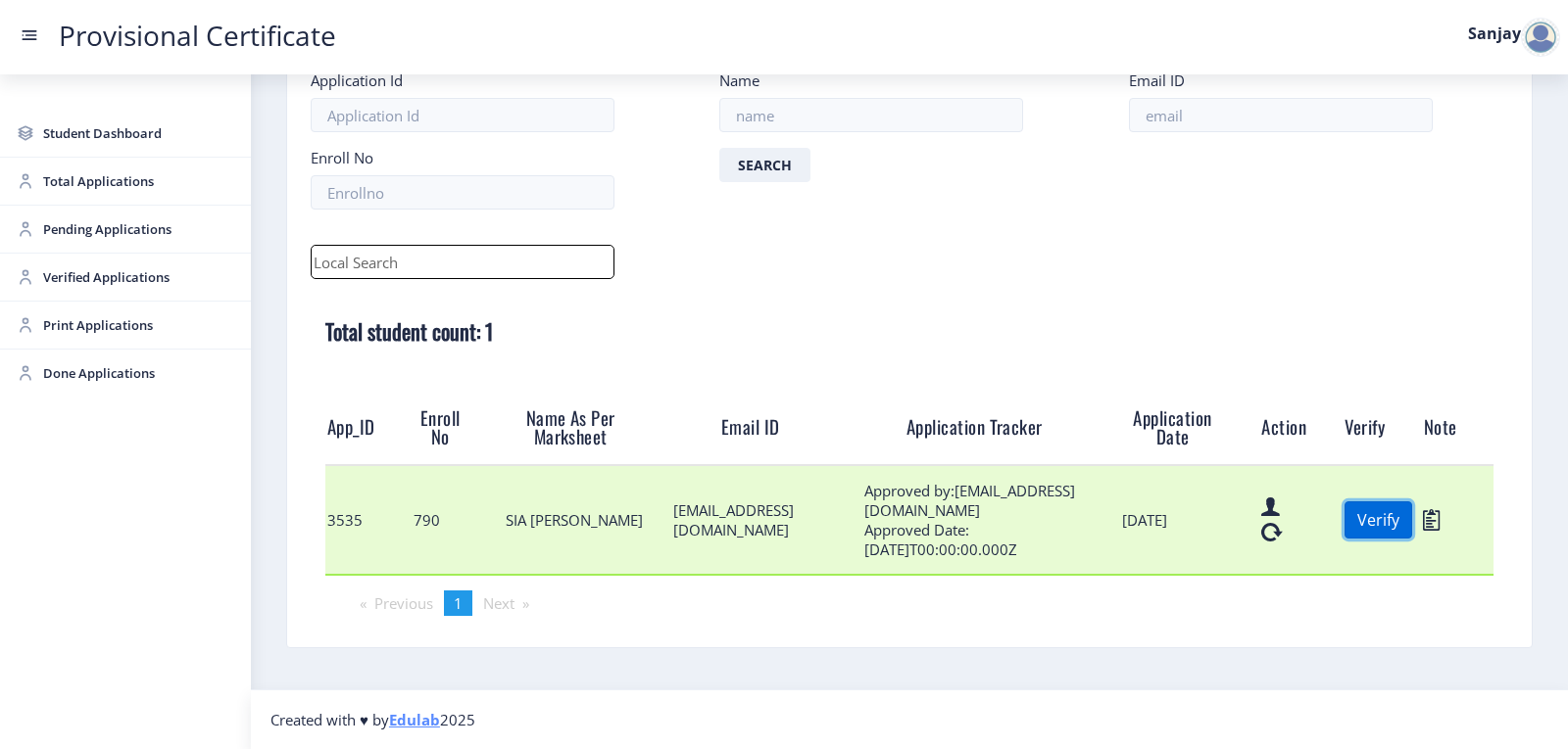
click at [1380, 526] on button "Verify" at bounding box center [1378, 520] width 67 height 38
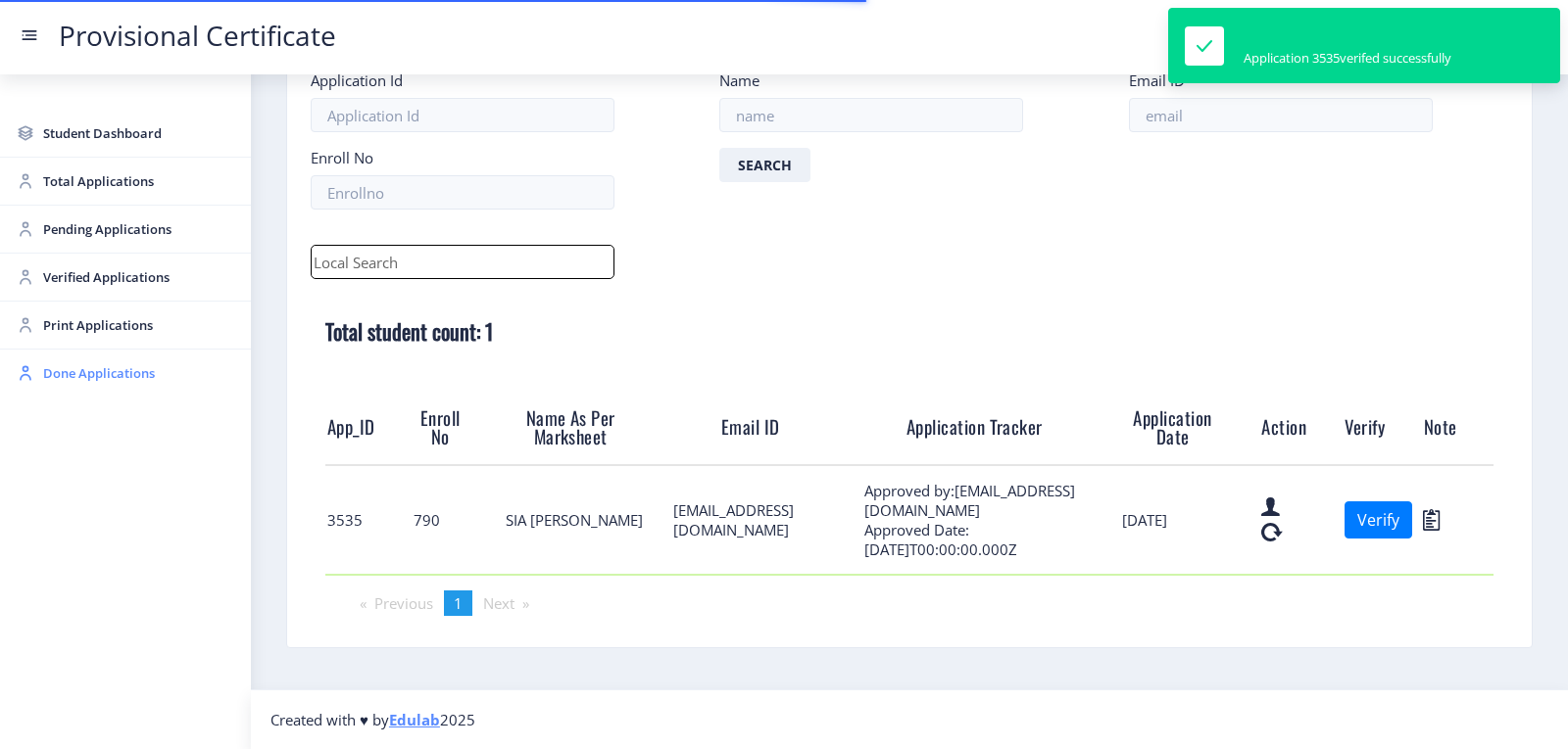
scroll to position [12, 0]
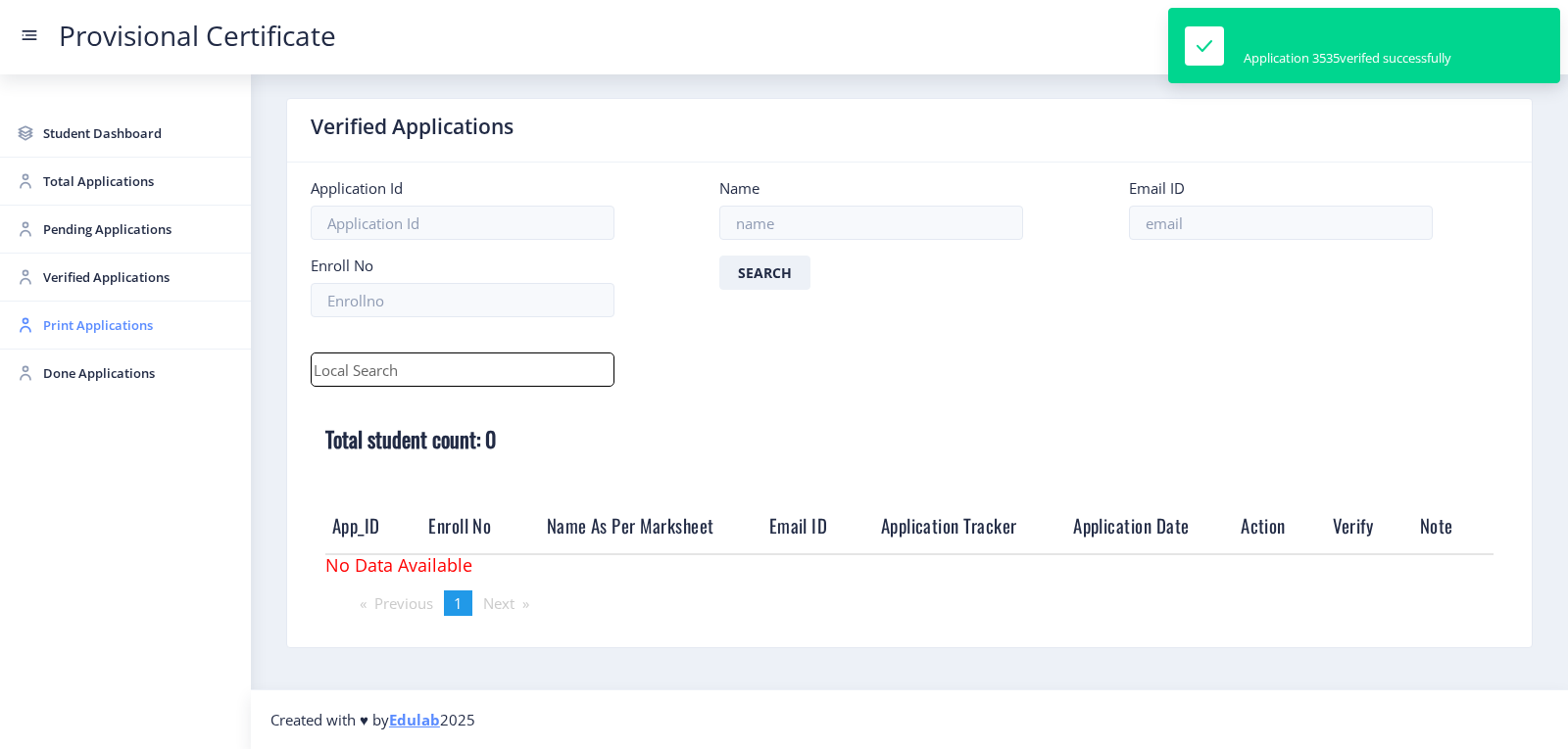
click at [68, 333] on span "Print Applications" at bounding box center [140, 326] width 192 height 24
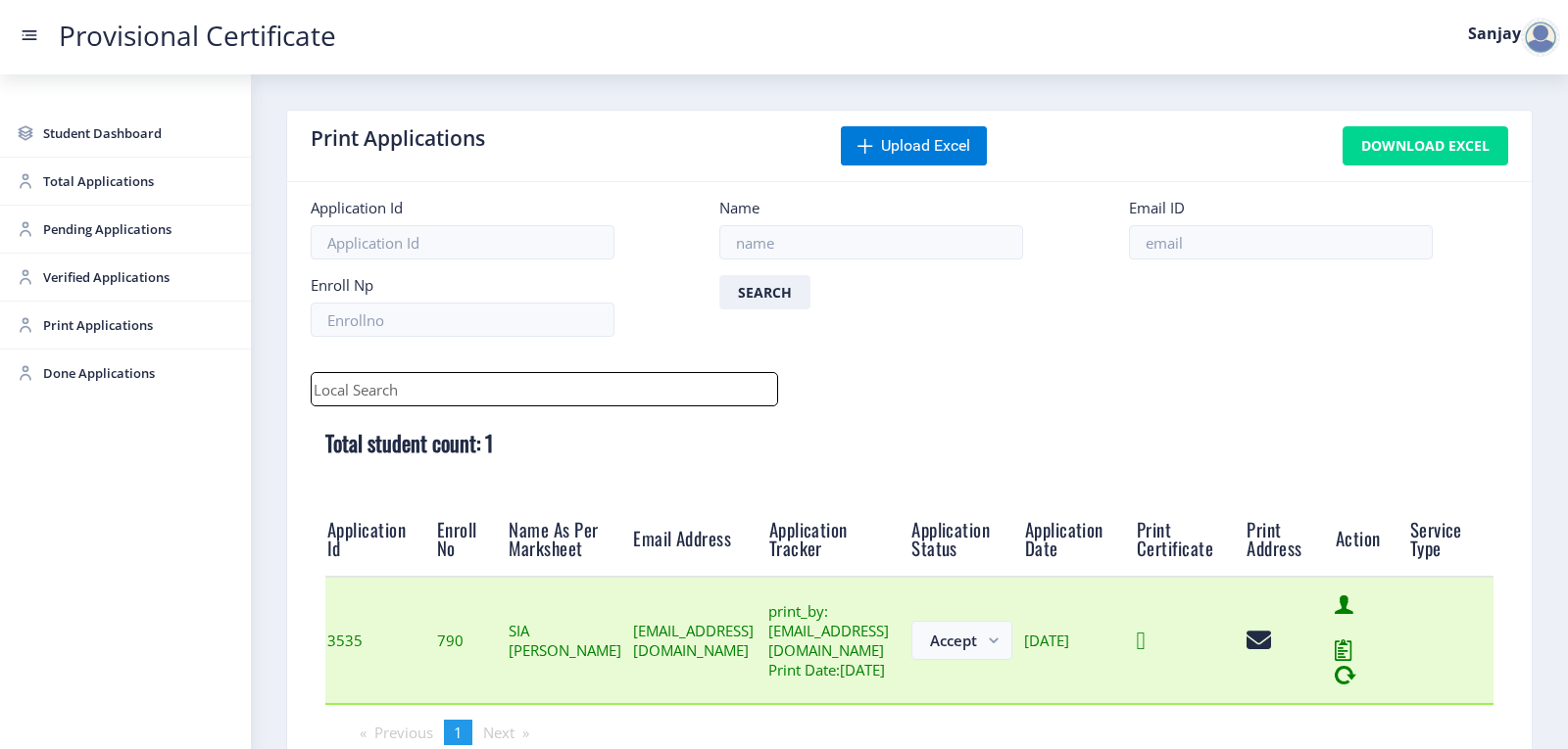
click at [1145, 653] on icon at bounding box center [1140, 641] width 9 height 25
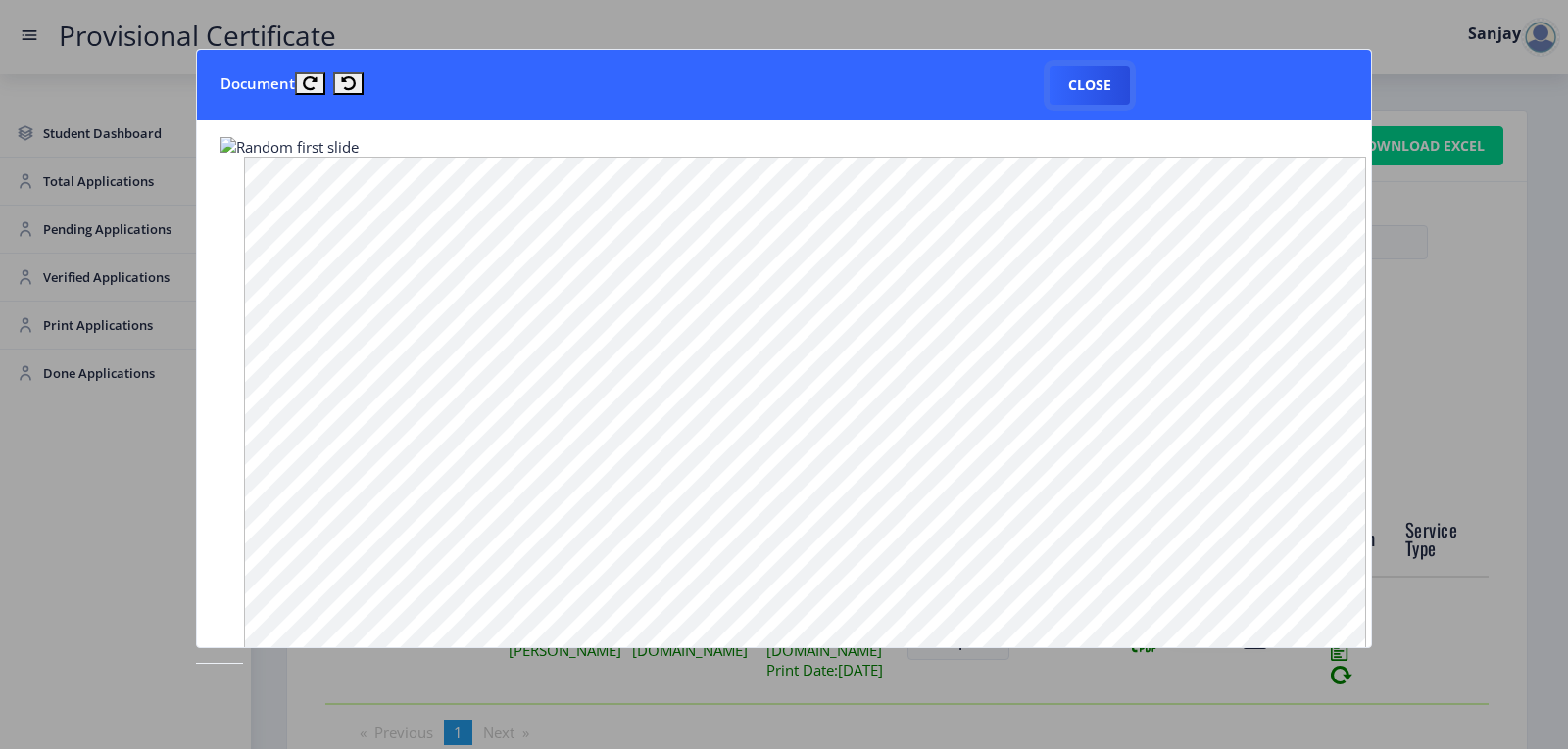
click at [1098, 83] on button "Close" at bounding box center [1089, 85] width 80 height 40
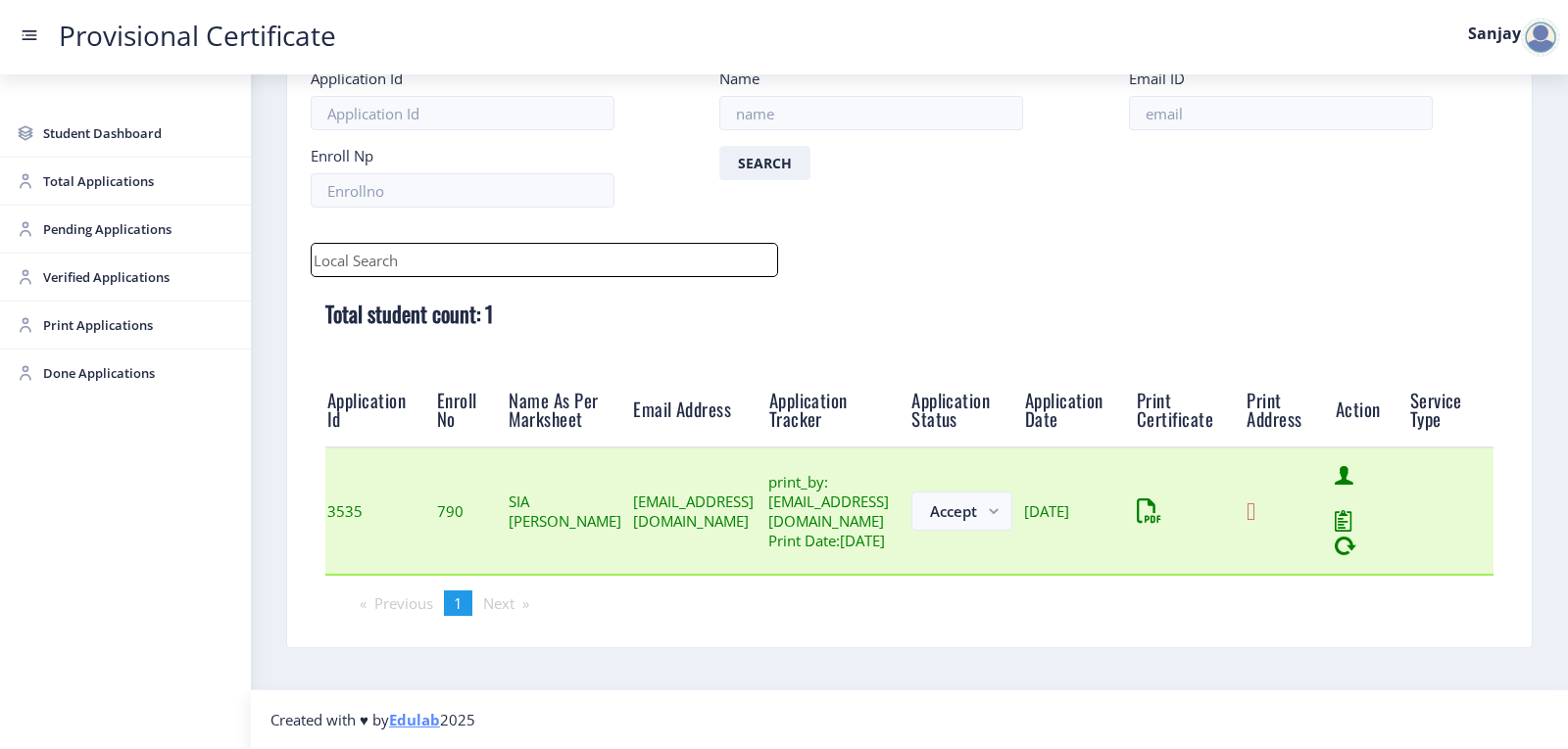
scroll to position [152, 0]
click at [1255, 501] on icon at bounding box center [1250, 512] width 9 height 25
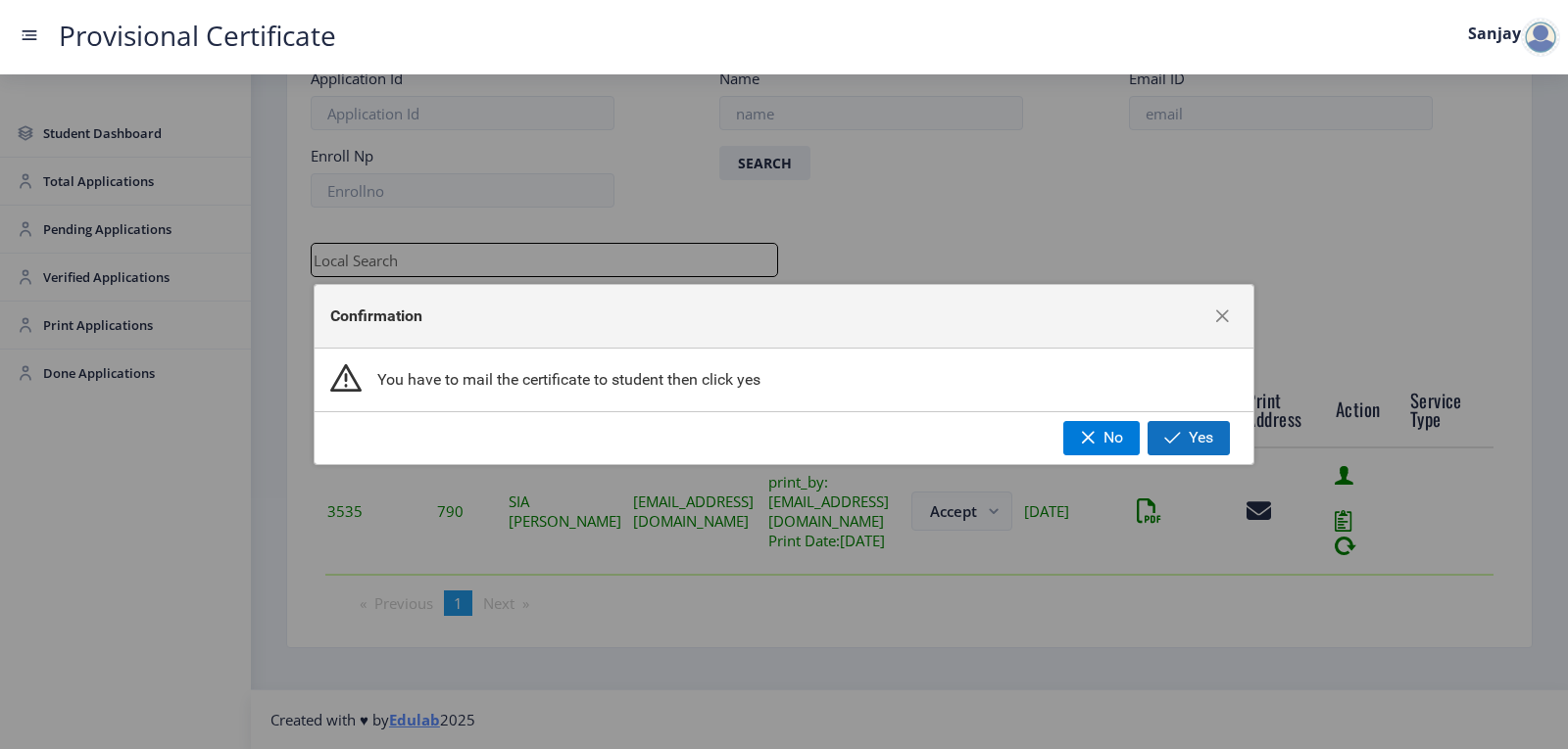
click at [1205, 433] on span "Yes" at bounding box center [1201, 438] width 25 height 18
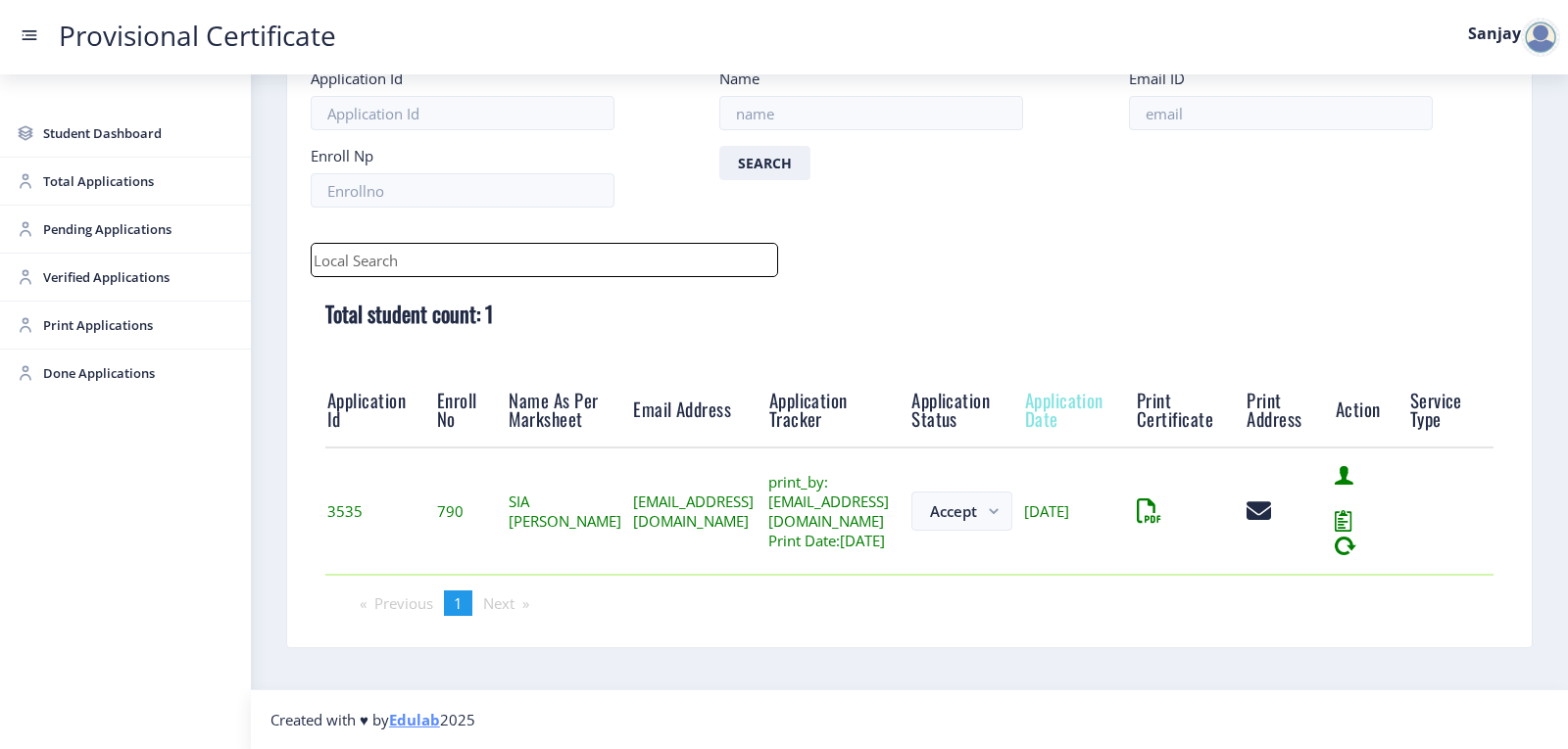
scroll to position [23, 0]
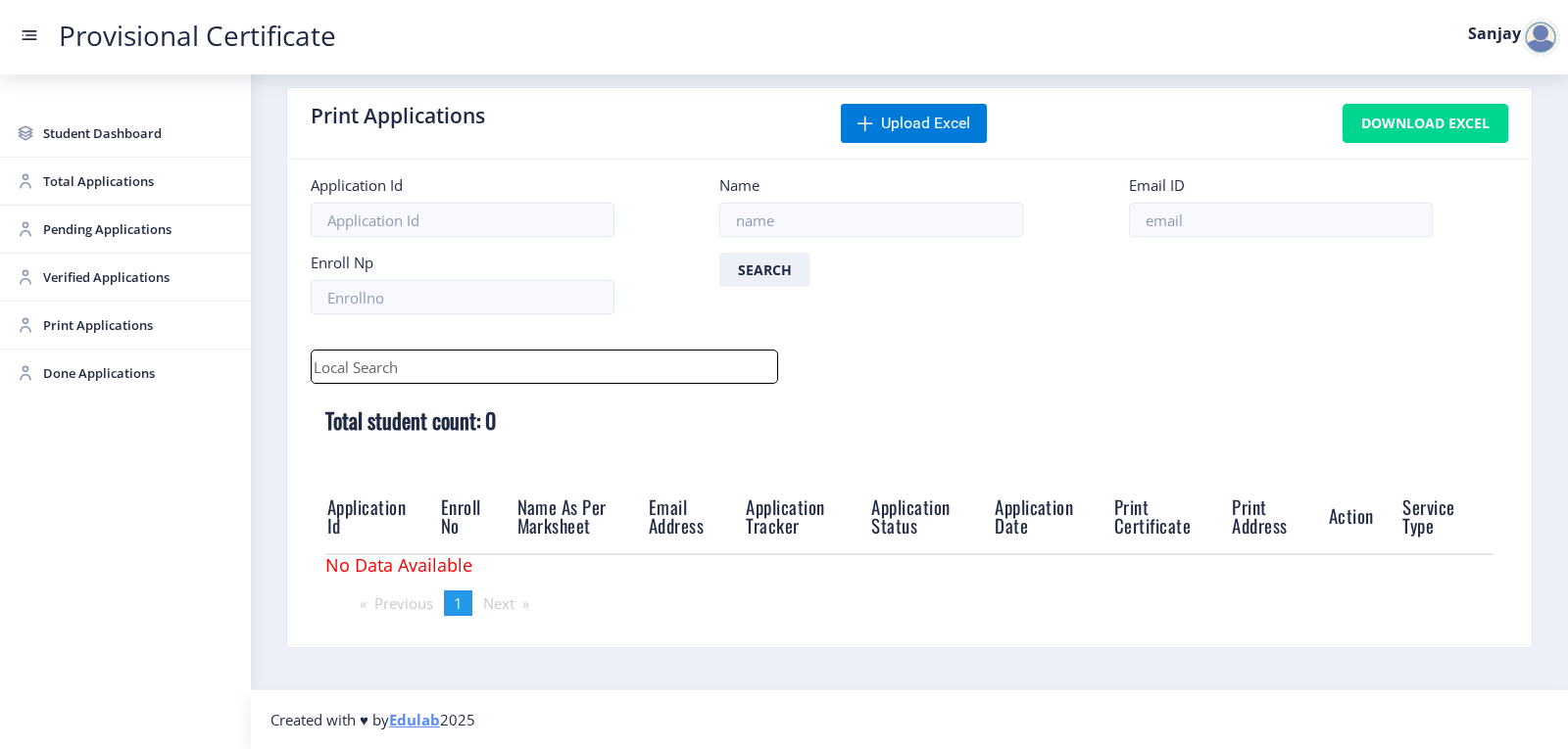
click at [1530, 47] on div at bounding box center [1540, 38] width 40 height 40
click at [1476, 148] on span "Log out" at bounding box center [1489, 143] width 126 height 24
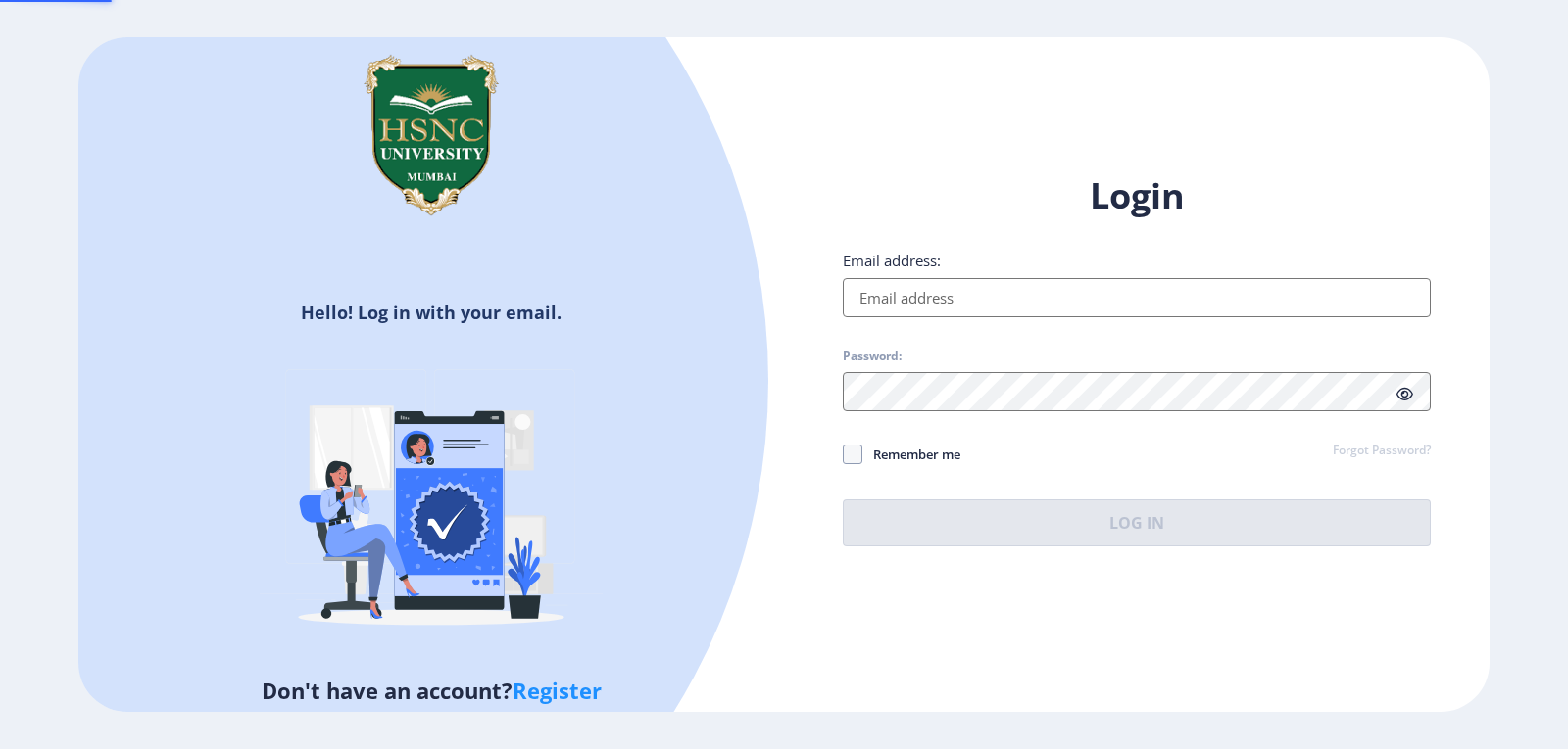
type input "[EMAIL_ADDRESS][DOMAIN_NAME]"
